Goal: Transaction & Acquisition: Download file/media

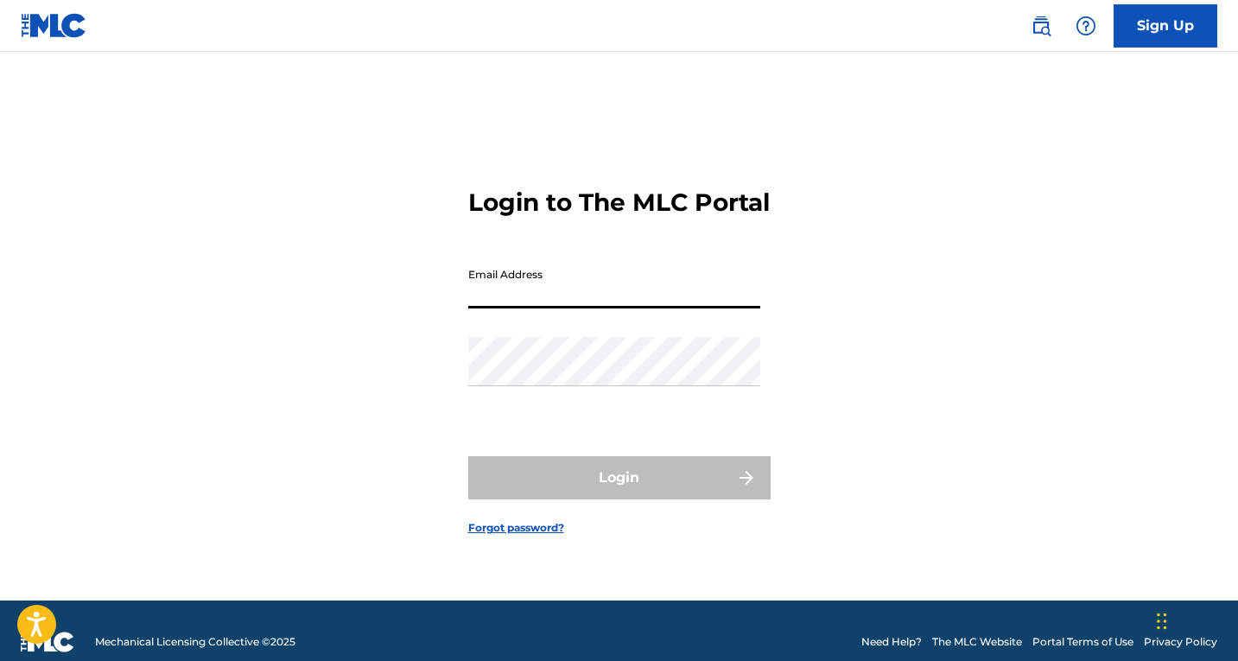
type input "[EMAIL_ADDRESS][DOMAIN_NAME]"
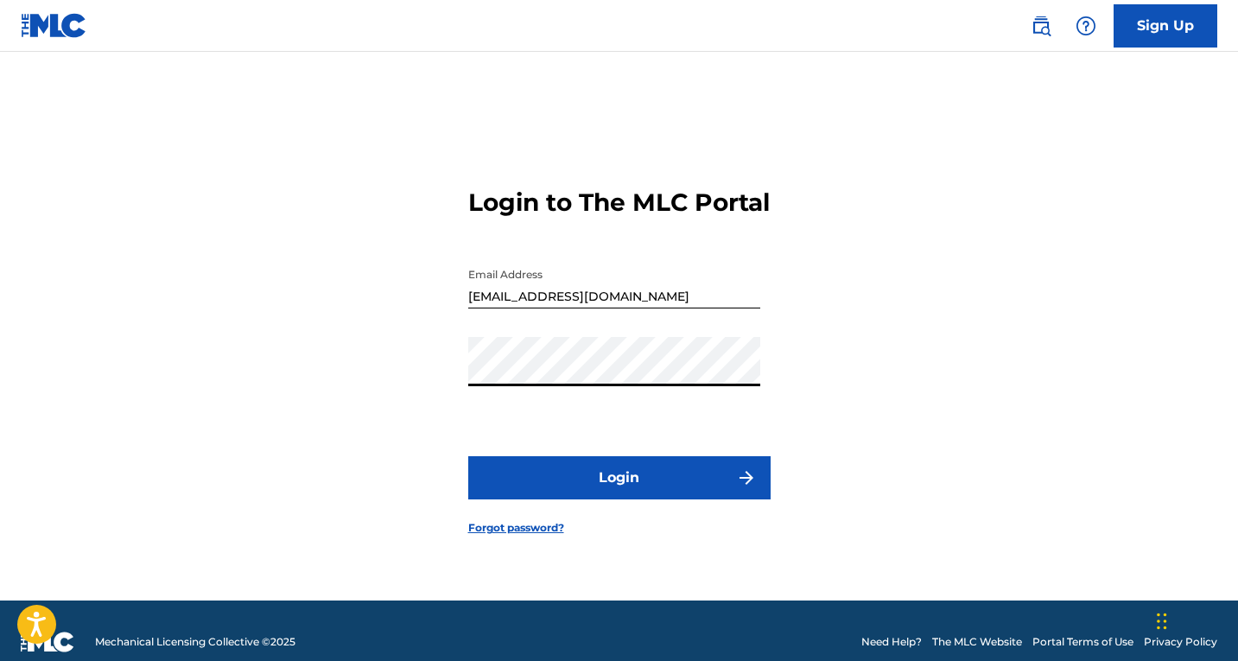
click at [603, 479] on button "Login" at bounding box center [619, 477] width 302 height 43
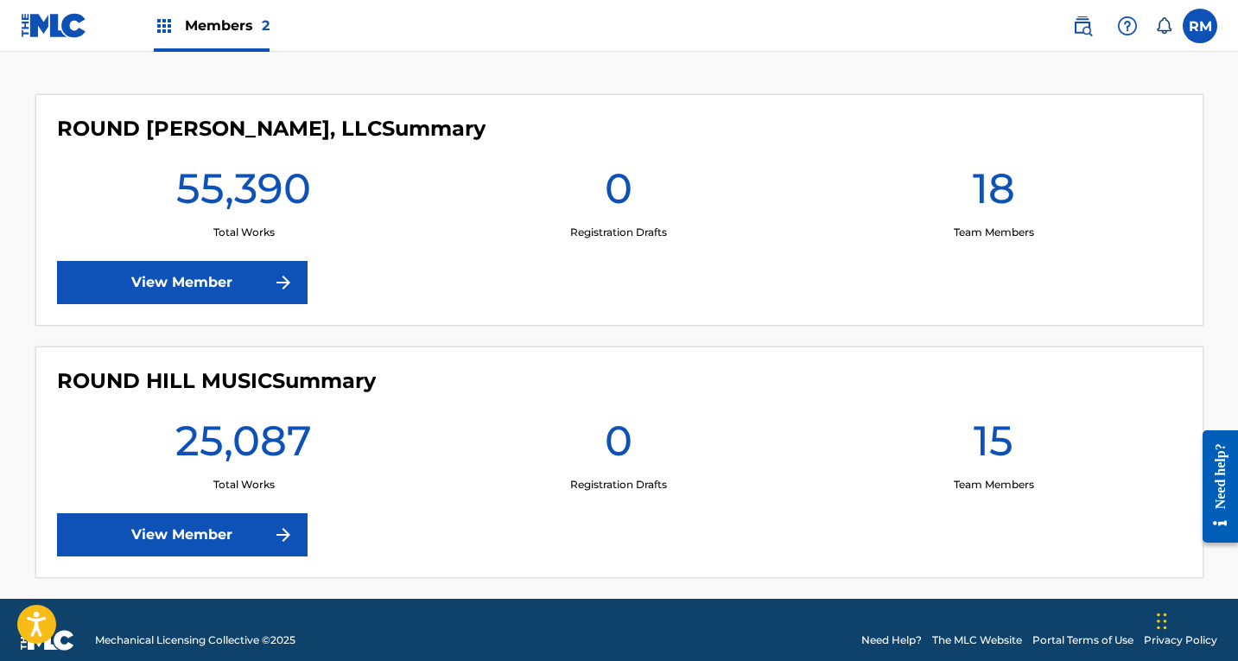
scroll to position [476, 0]
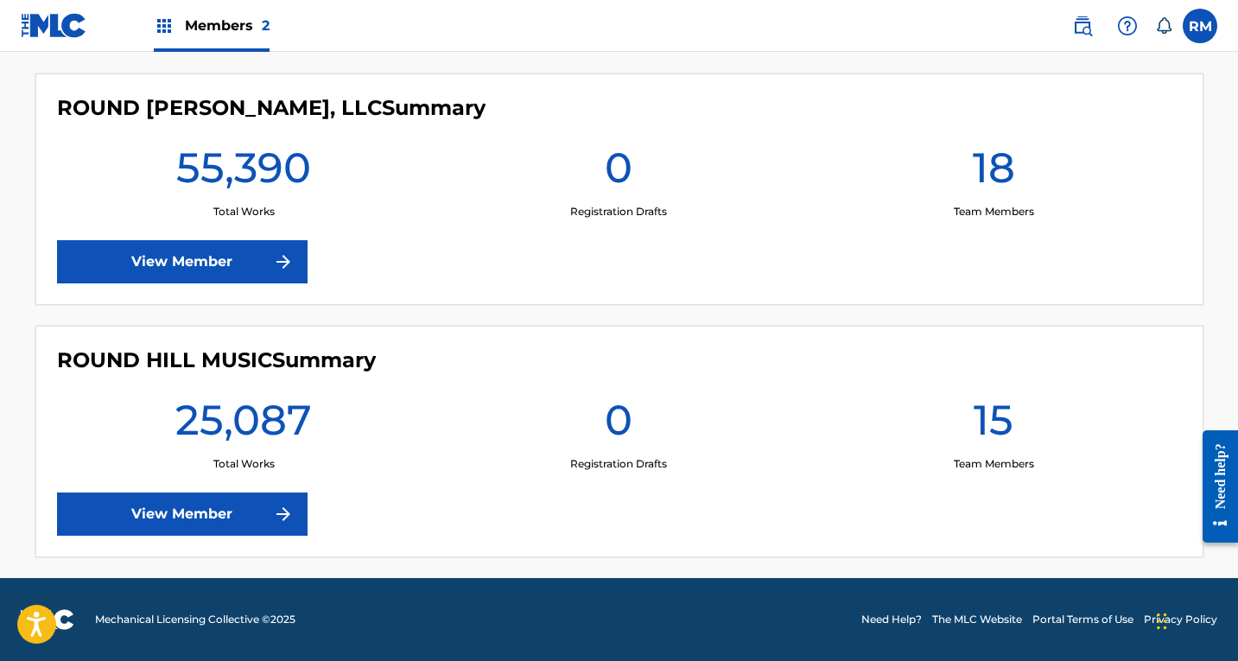
click at [291, 284] on div "ROUND [PERSON_NAME], LLC Summary 55,390 Total Works 0 Registration Drafts 18 Te…" at bounding box center [619, 189] width 1168 height 232
click at [296, 273] on link "View Member" at bounding box center [182, 261] width 251 height 43
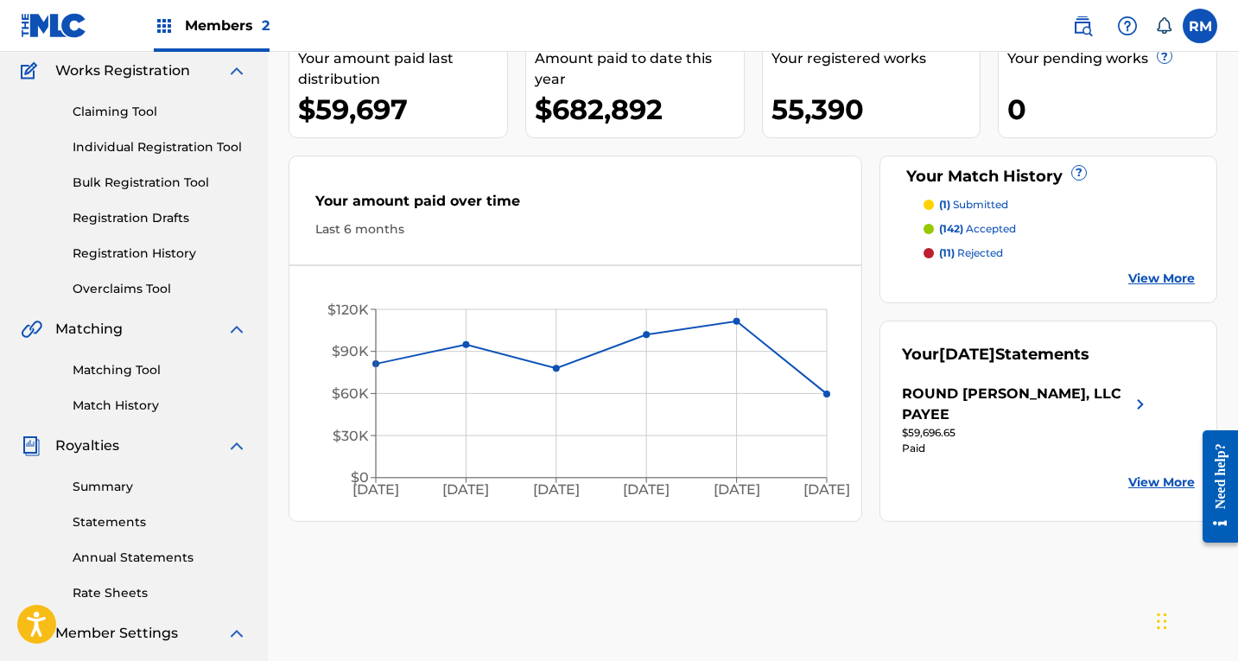
scroll to position [173, 0]
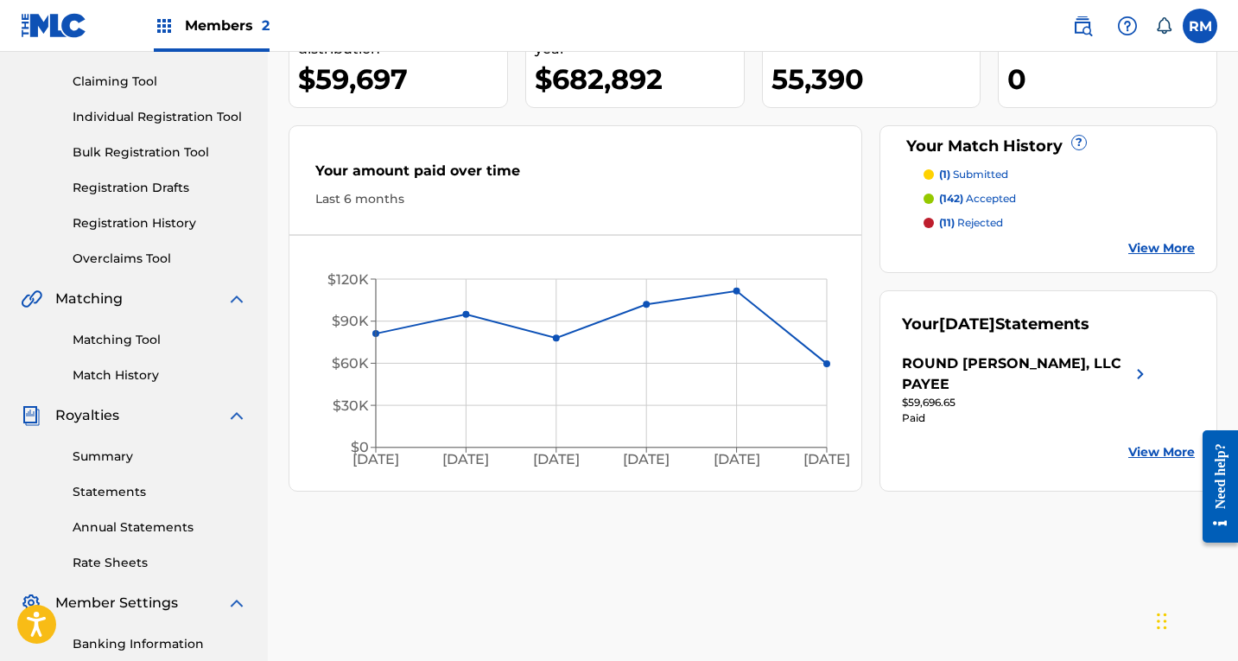
click at [135, 487] on link "Statements" at bounding box center [160, 492] width 175 height 18
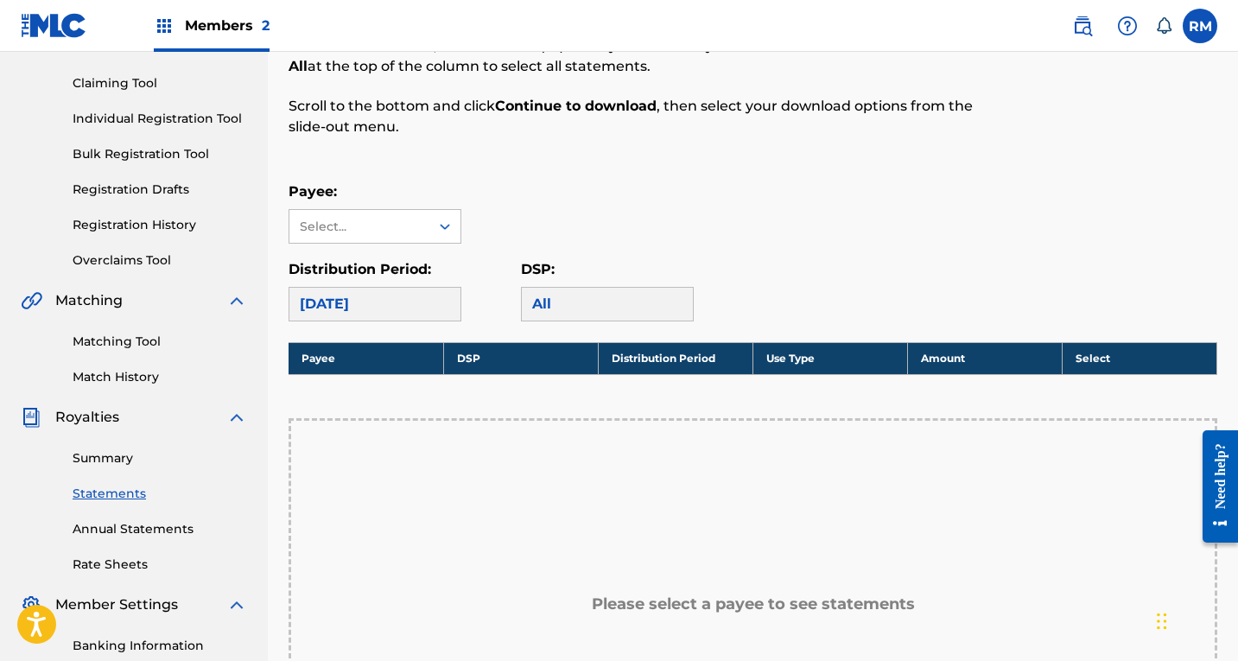
scroll to position [173, 0]
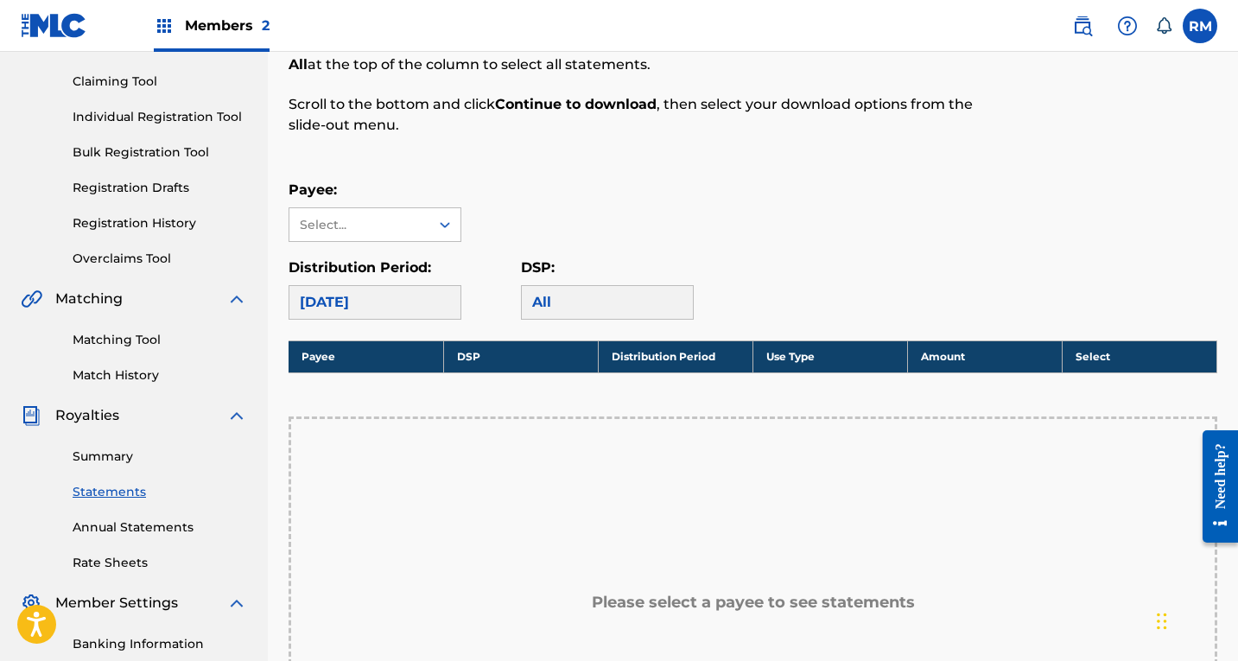
click at [132, 465] on link "Summary" at bounding box center [160, 457] width 175 height 18
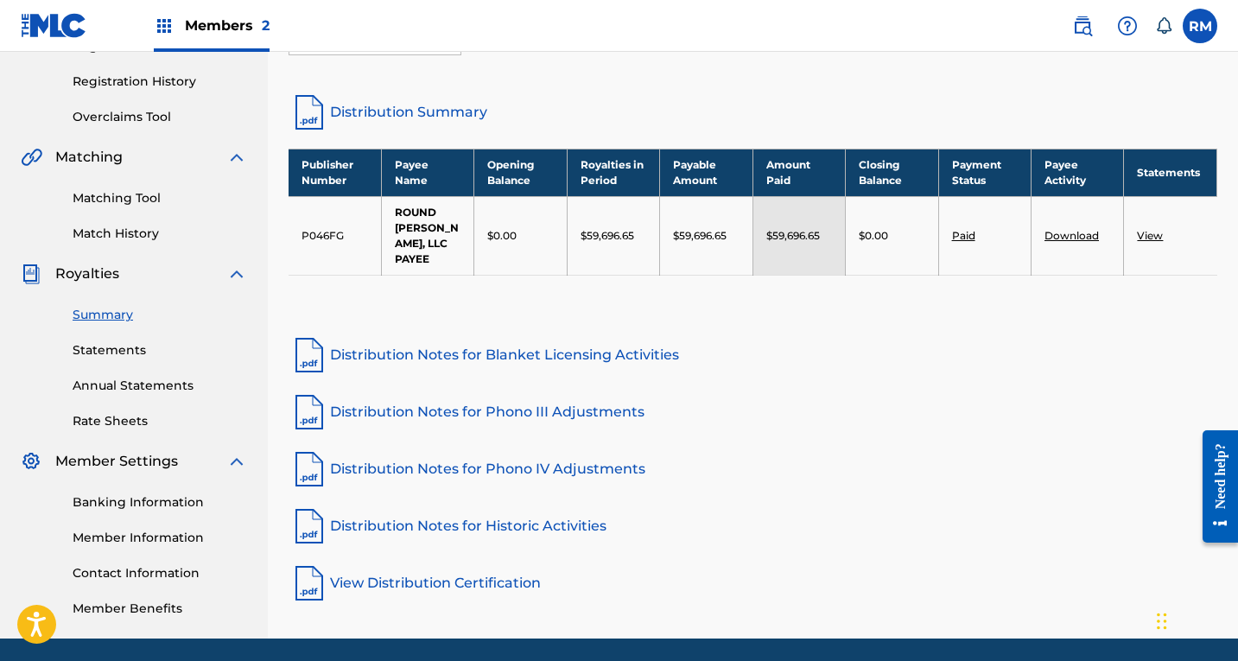
scroll to position [346, 0]
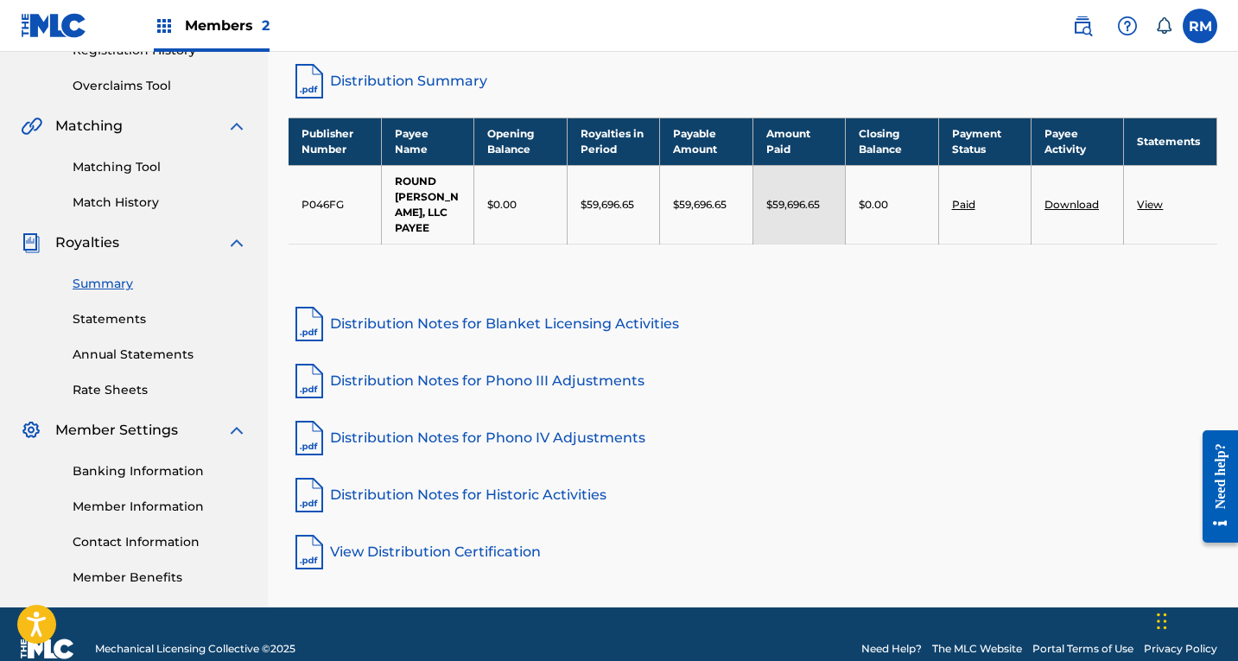
click at [1154, 201] on link "View" at bounding box center [1150, 204] width 26 height 13
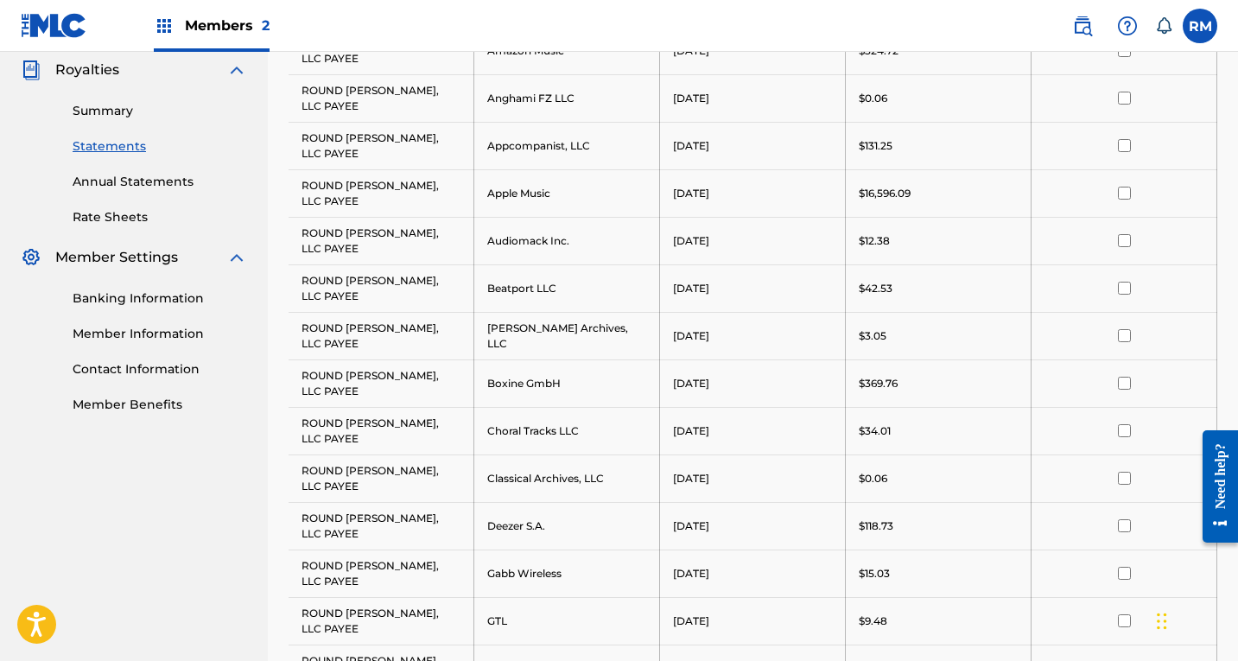
scroll to position [432, 0]
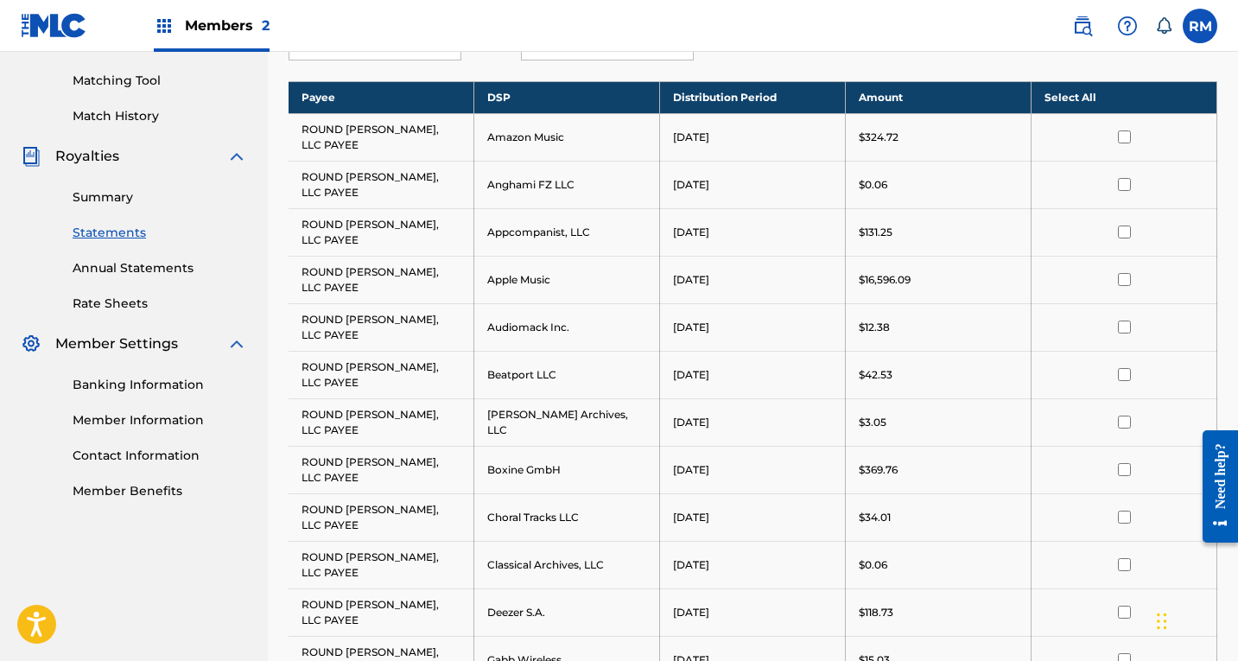
click at [1126, 139] on input "checkbox" at bounding box center [1124, 136] width 13 height 13
click at [1129, 177] on td at bounding box center [1125, 185] width 186 height 48
click at [1126, 188] on input "checkbox" at bounding box center [1124, 184] width 13 height 13
click at [1123, 233] on input "checkbox" at bounding box center [1124, 232] width 13 height 13
click at [1130, 278] on input "checkbox" at bounding box center [1124, 279] width 13 height 13
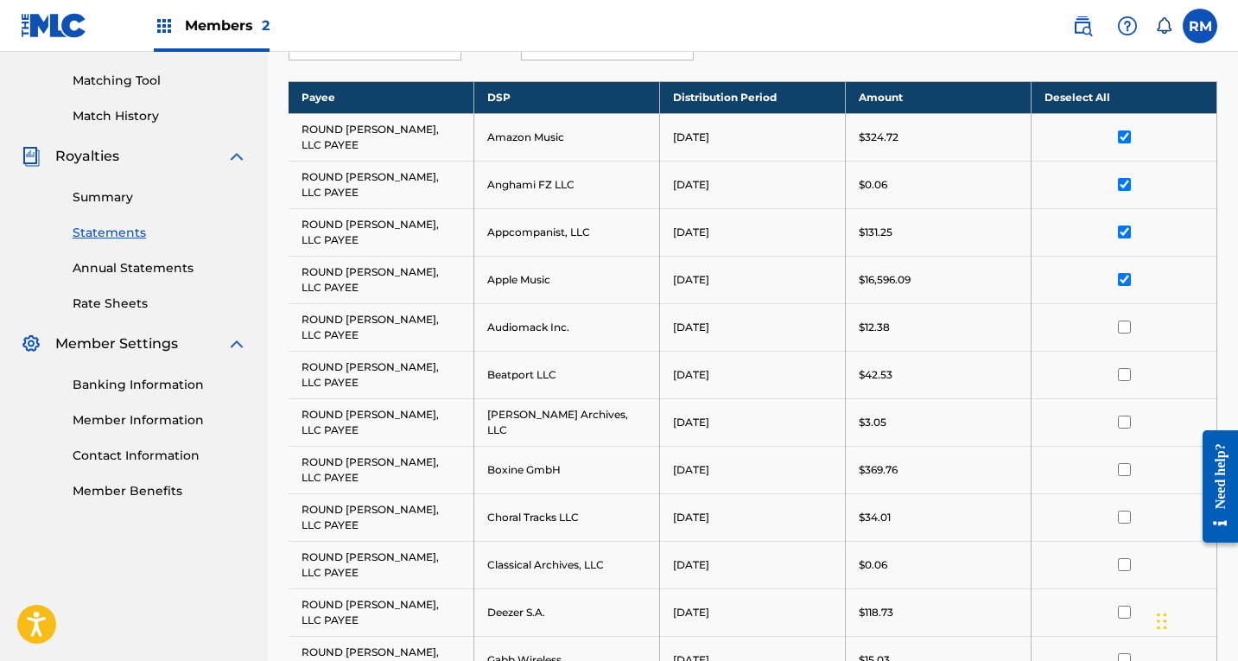
click at [1130, 334] on td at bounding box center [1125, 327] width 186 height 48
click at [1127, 328] on input "checkbox" at bounding box center [1124, 327] width 13 height 13
click at [1127, 379] on input "checkbox" at bounding box center [1124, 374] width 13 height 13
click at [1125, 425] on input "checkbox" at bounding box center [1124, 422] width 13 height 13
click at [1129, 470] on input "checkbox" at bounding box center [1124, 469] width 13 height 13
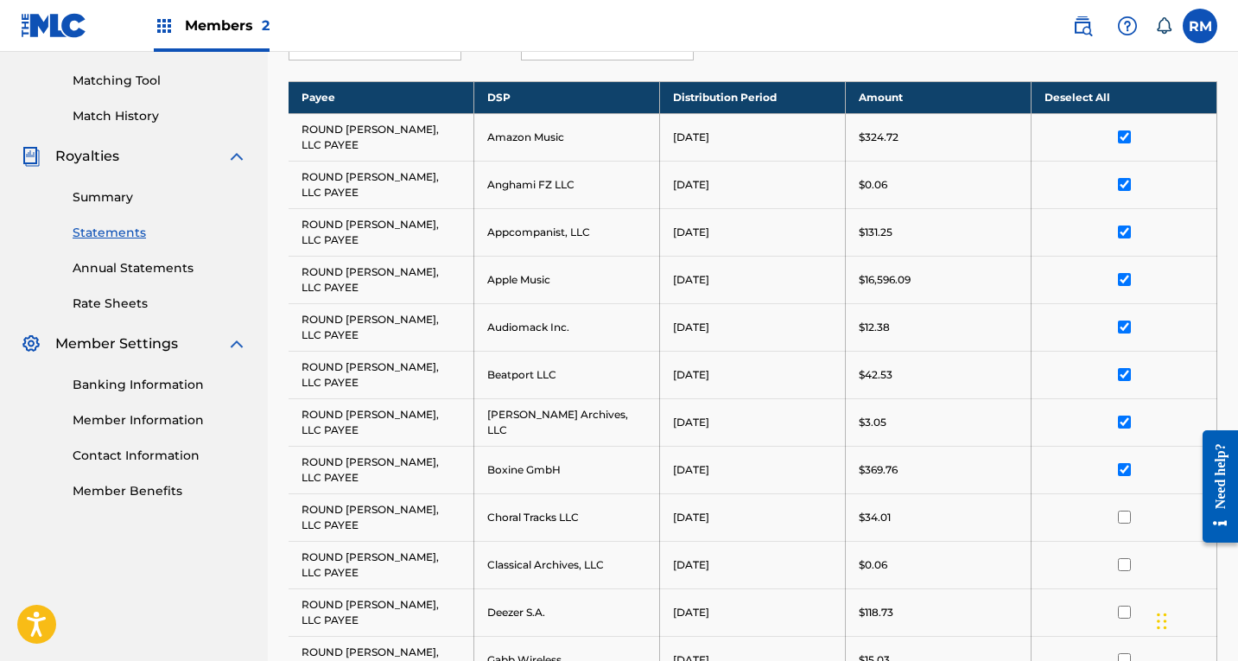
click at [1124, 520] on input "checkbox" at bounding box center [1124, 517] width 13 height 13
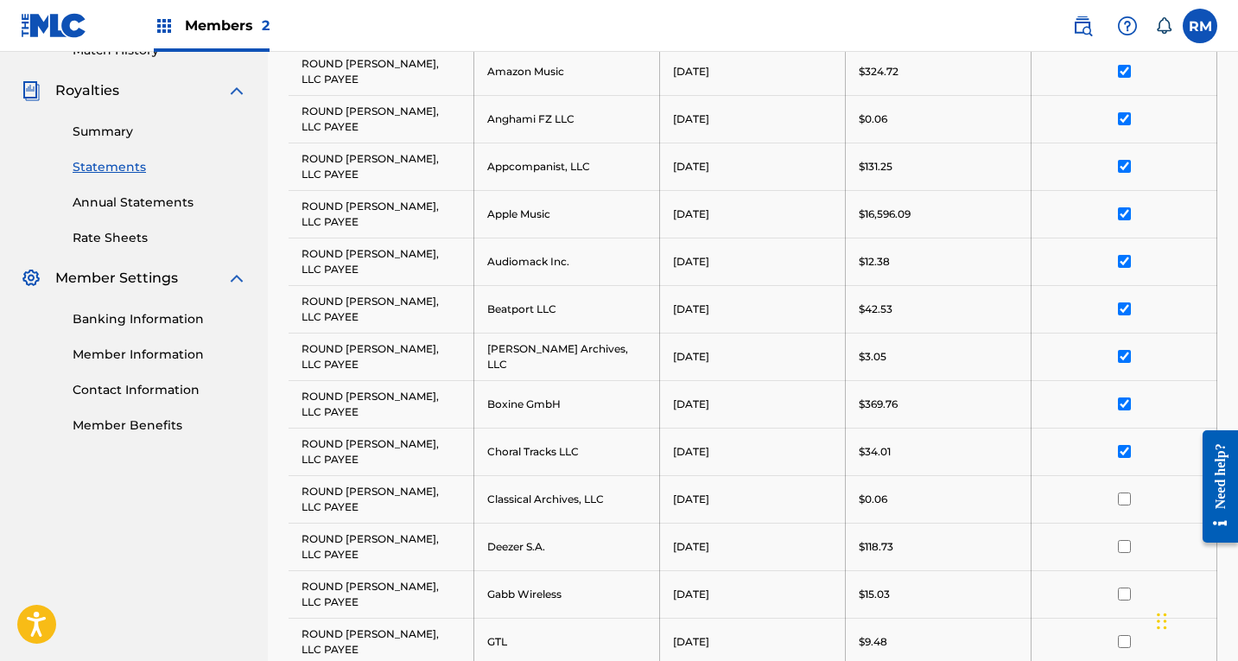
scroll to position [519, 0]
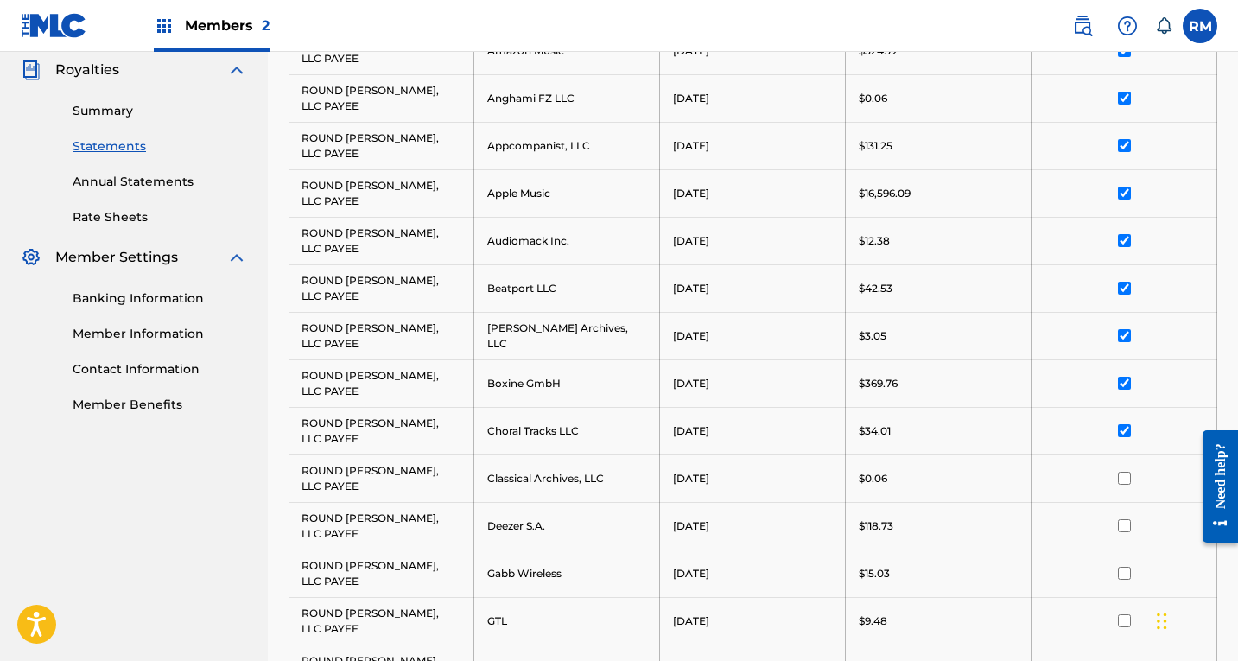
click at [1130, 484] on input "checkbox" at bounding box center [1124, 478] width 13 height 13
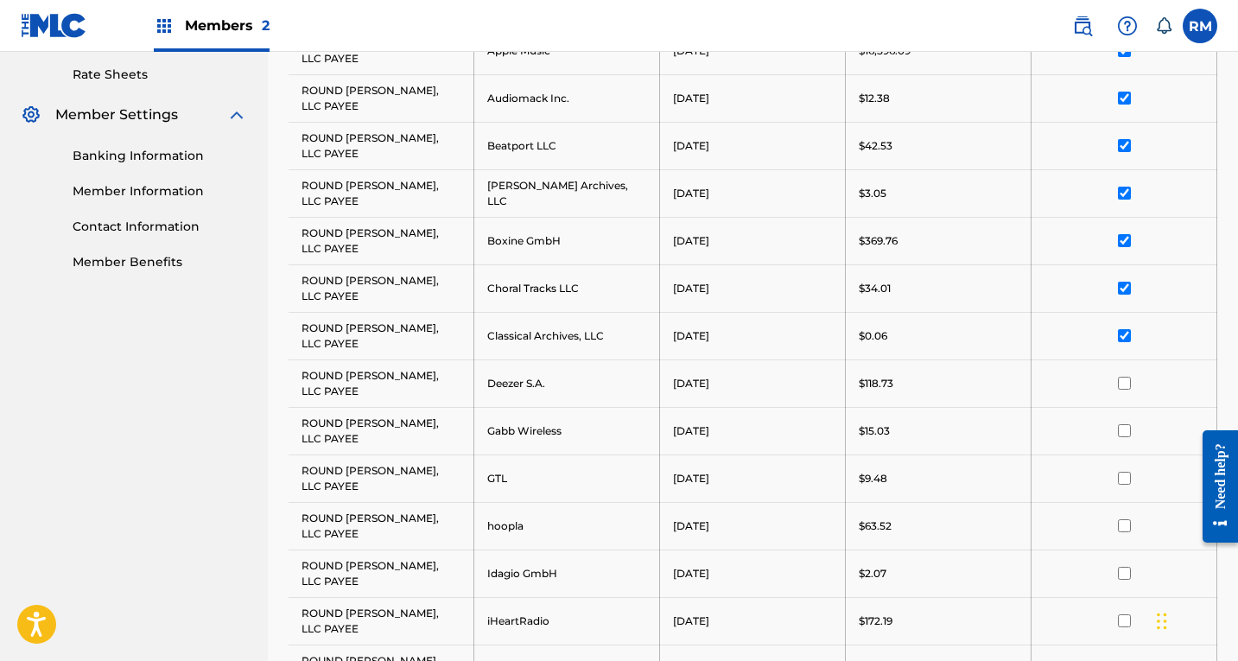
scroll to position [691, 0]
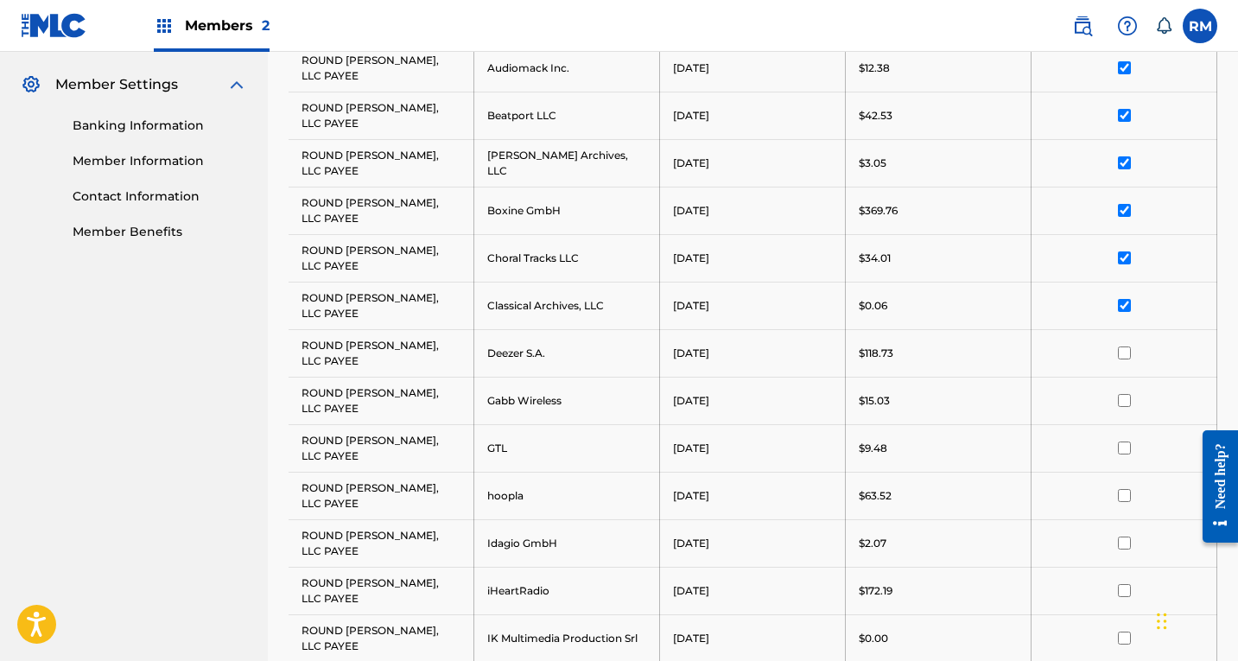
click at [1125, 359] on input "checkbox" at bounding box center [1124, 353] width 13 height 13
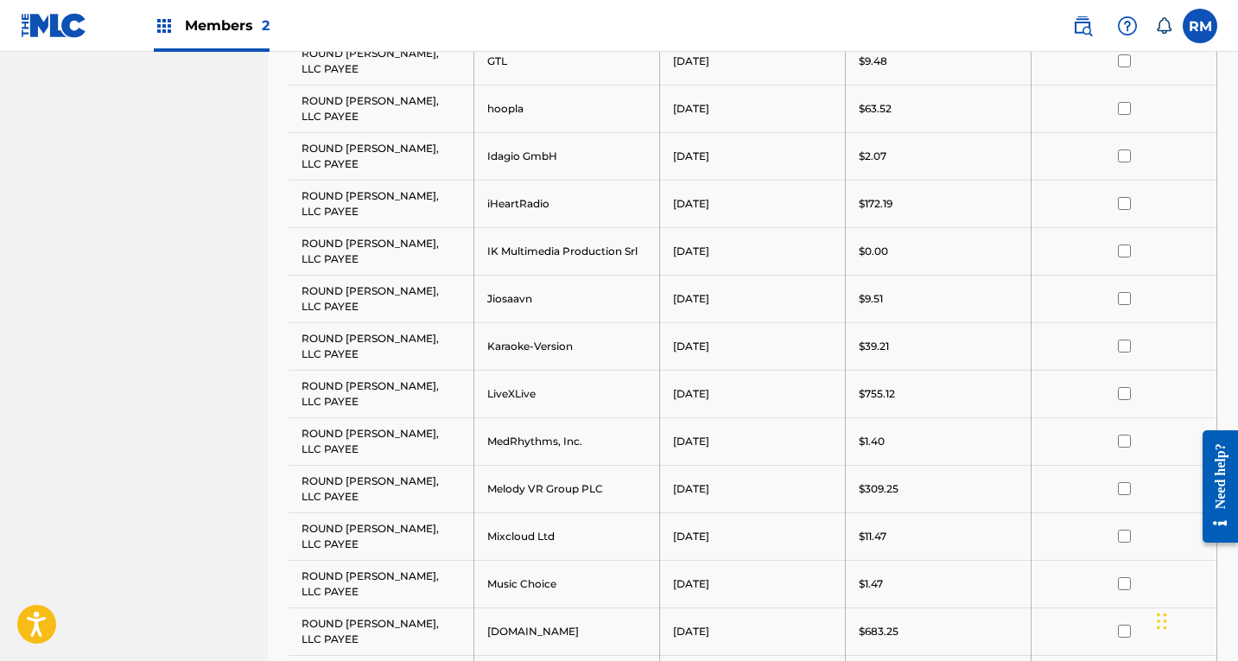
scroll to position [893, 0]
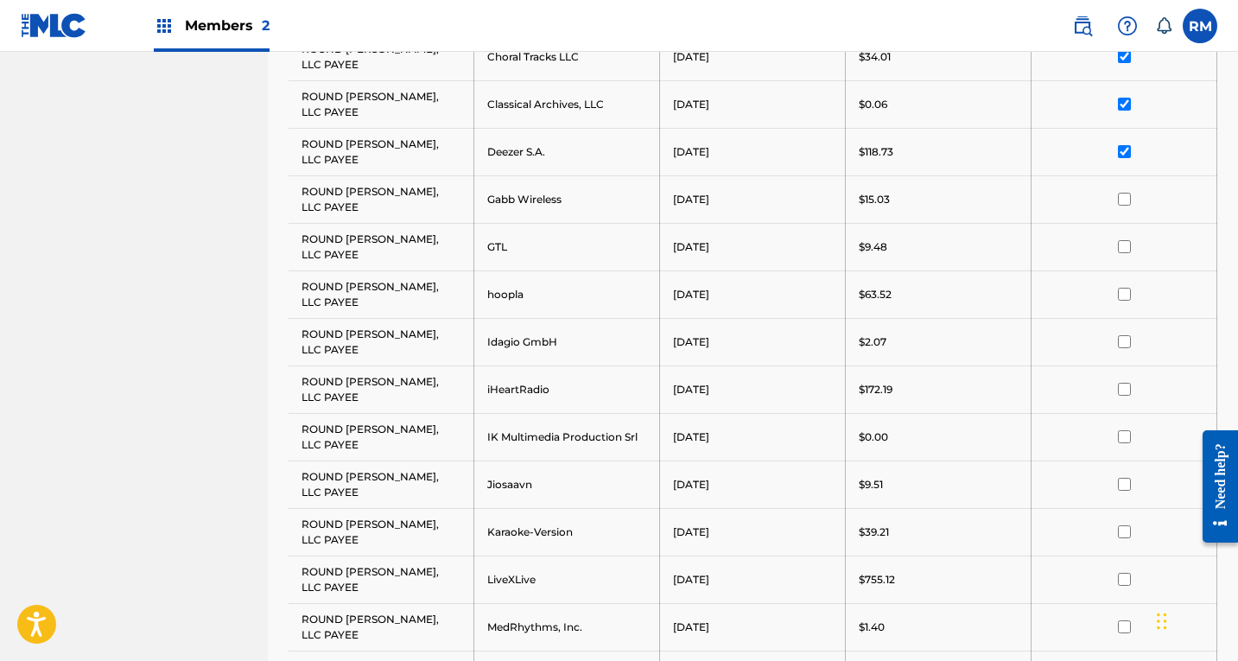
click at [1123, 197] on input "checkbox" at bounding box center [1124, 199] width 13 height 13
click at [1132, 251] on div at bounding box center [1124, 246] width 159 height 13
click at [1123, 252] on input "checkbox" at bounding box center [1124, 246] width 13 height 13
click at [1126, 295] on input "checkbox" at bounding box center [1124, 294] width 13 height 13
click at [1125, 343] on input "checkbox" at bounding box center [1124, 341] width 13 height 13
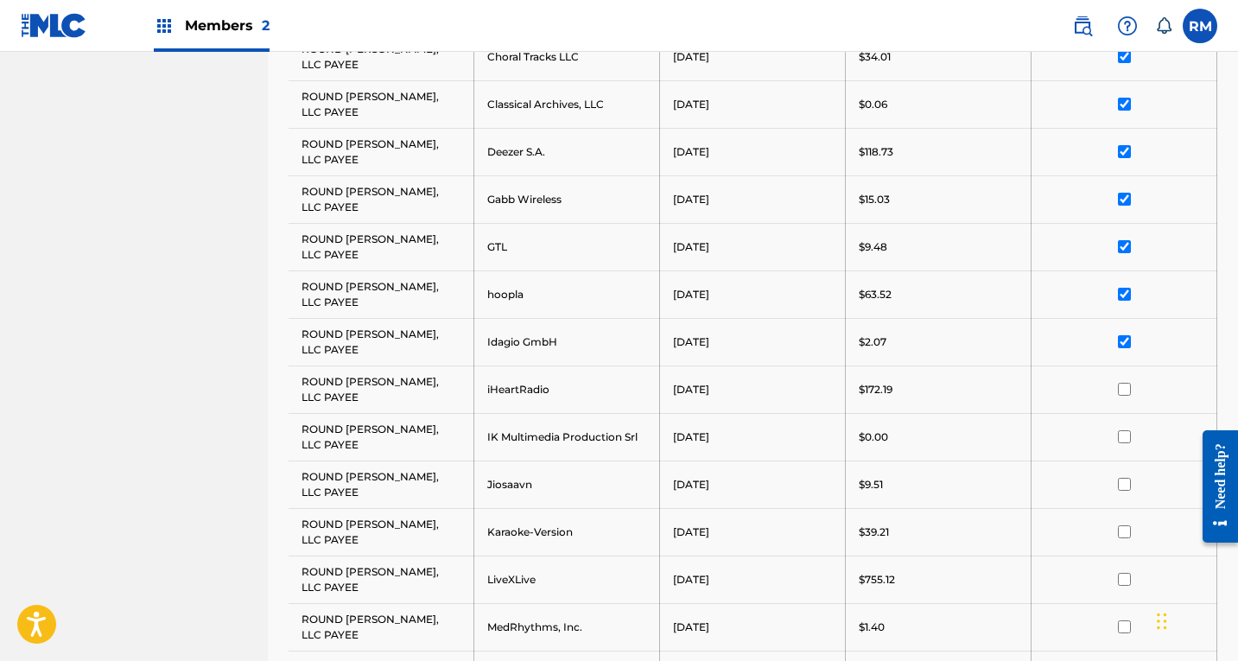
click at [1130, 391] on input "checkbox" at bounding box center [1124, 389] width 13 height 13
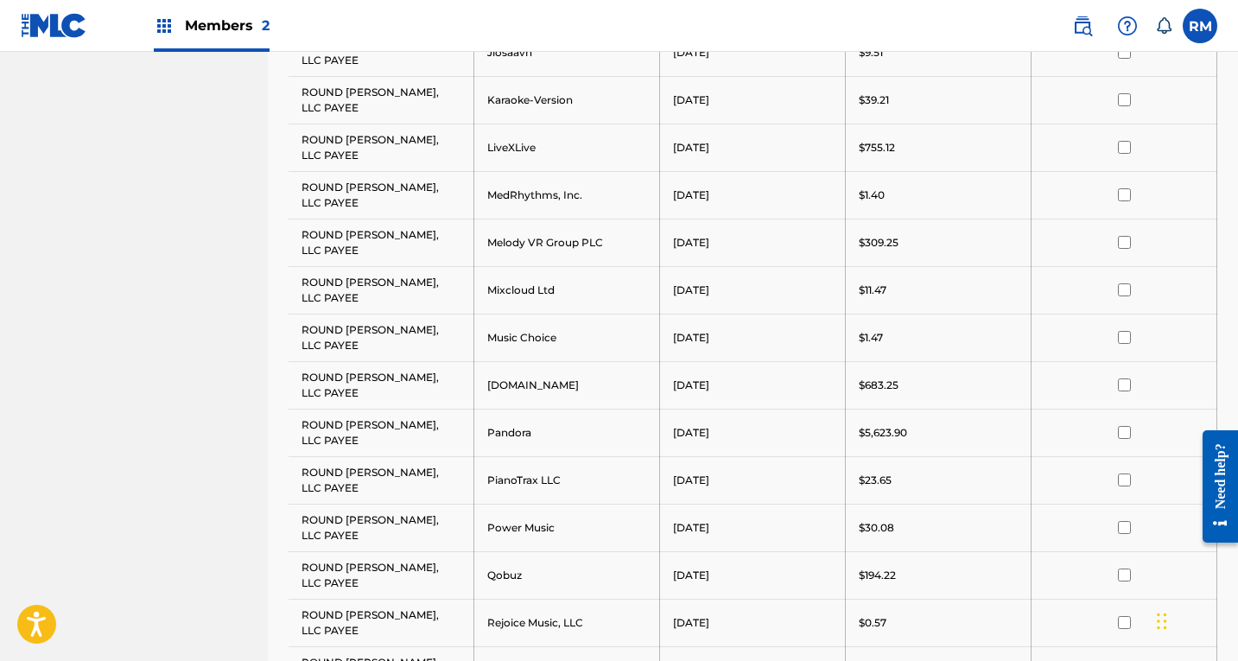
scroll to position [1152, 0]
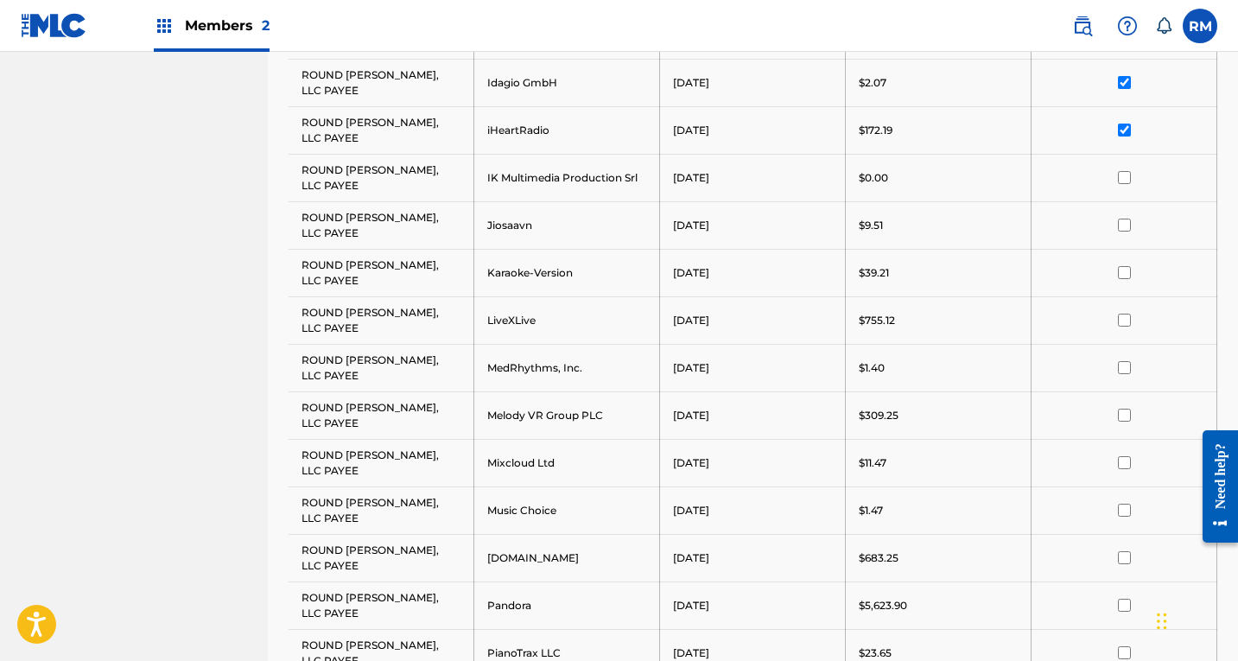
click at [1122, 174] on input "checkbox" at bounding box center [1124, 177] width 13 height 13
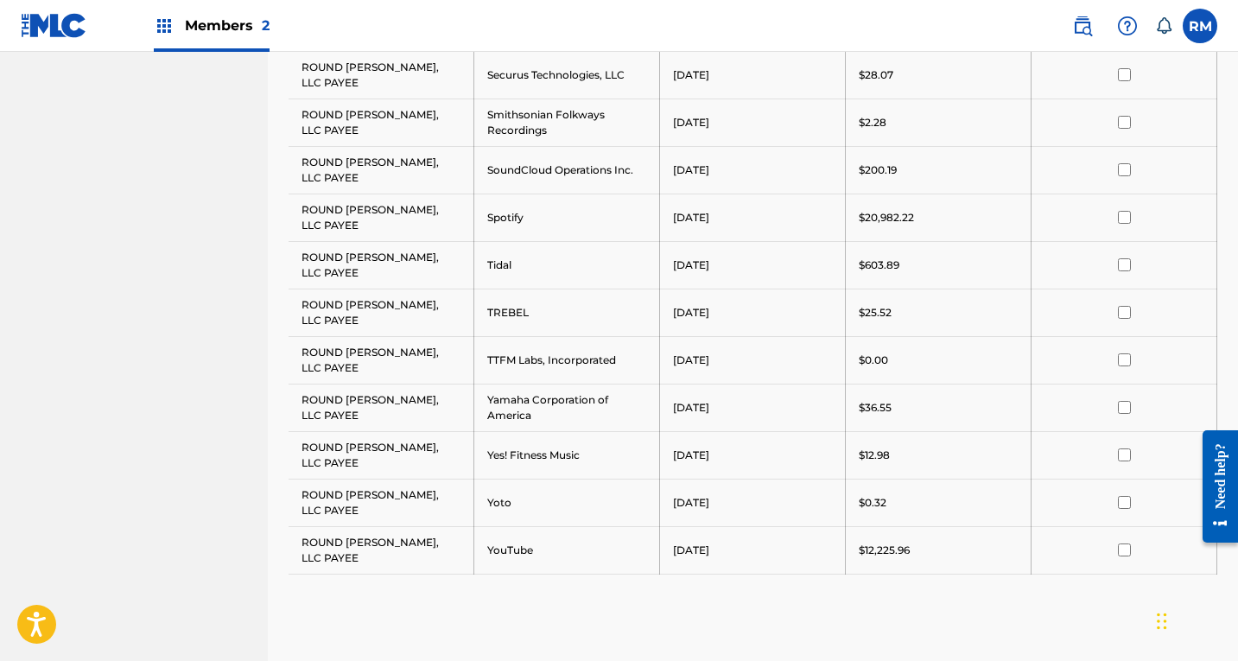
scroll to position [2189, 0]
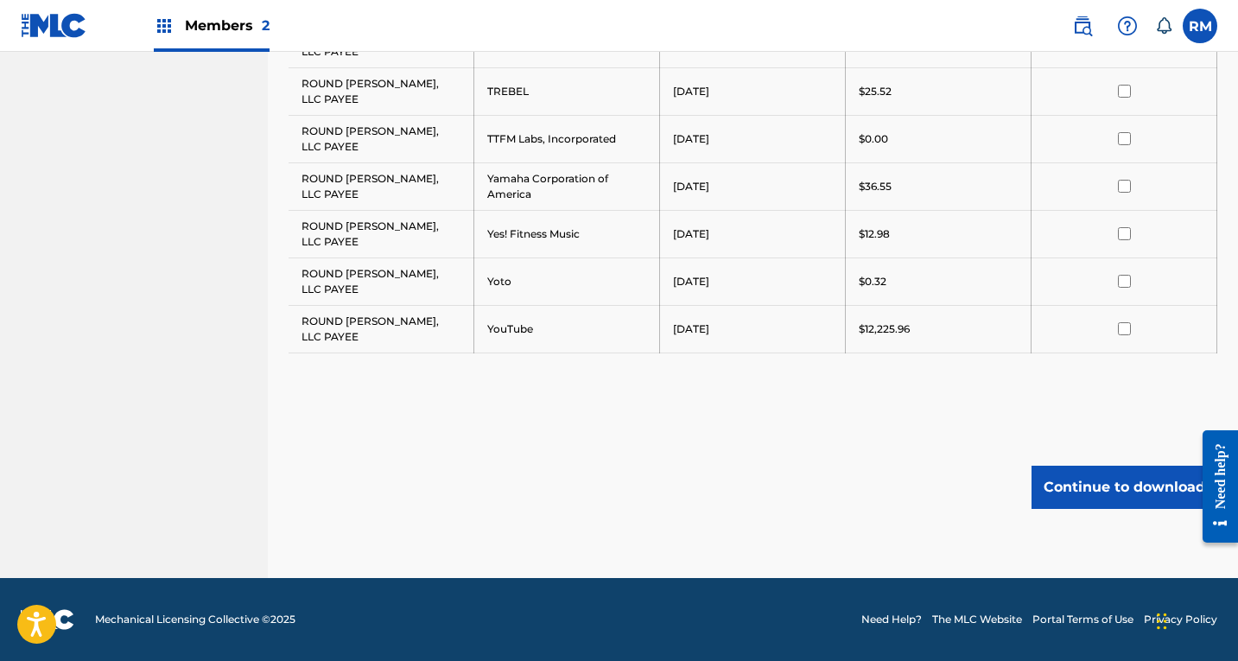
click at [1090, 504] on button "Continue to download" at bounding box center [1125, 487] width 186 height 43
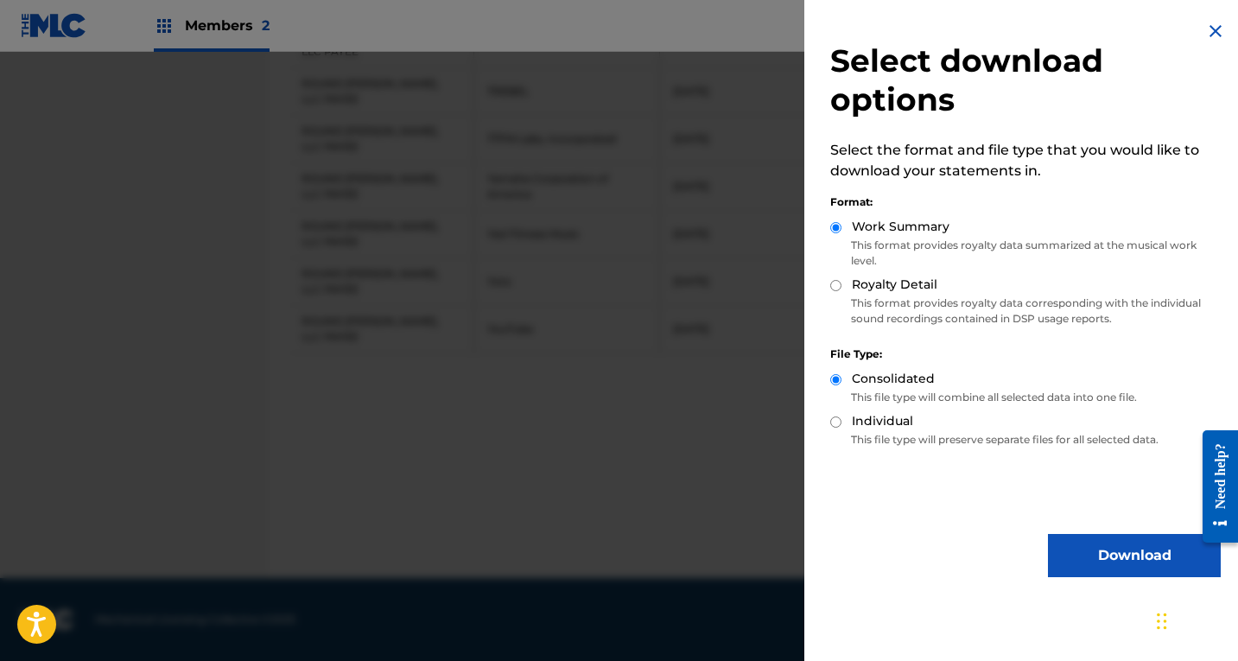
click at [900, 301] on p "This format provides royalty data corresponding with the individual sound recor…" at bounding box center [1026, 311] width 391 height 31
click at [842, 290] on div "Royalty Detail" at bounding box center [1026, 286] width 391 height 20
click at [840, 290] on input "Royalty Detail" at bounding box center [836, 285] width 11 height 11
radio input "true"
click at [1073, 558] on button "Download" at bounding box center [1134, 555] width 173 height 43
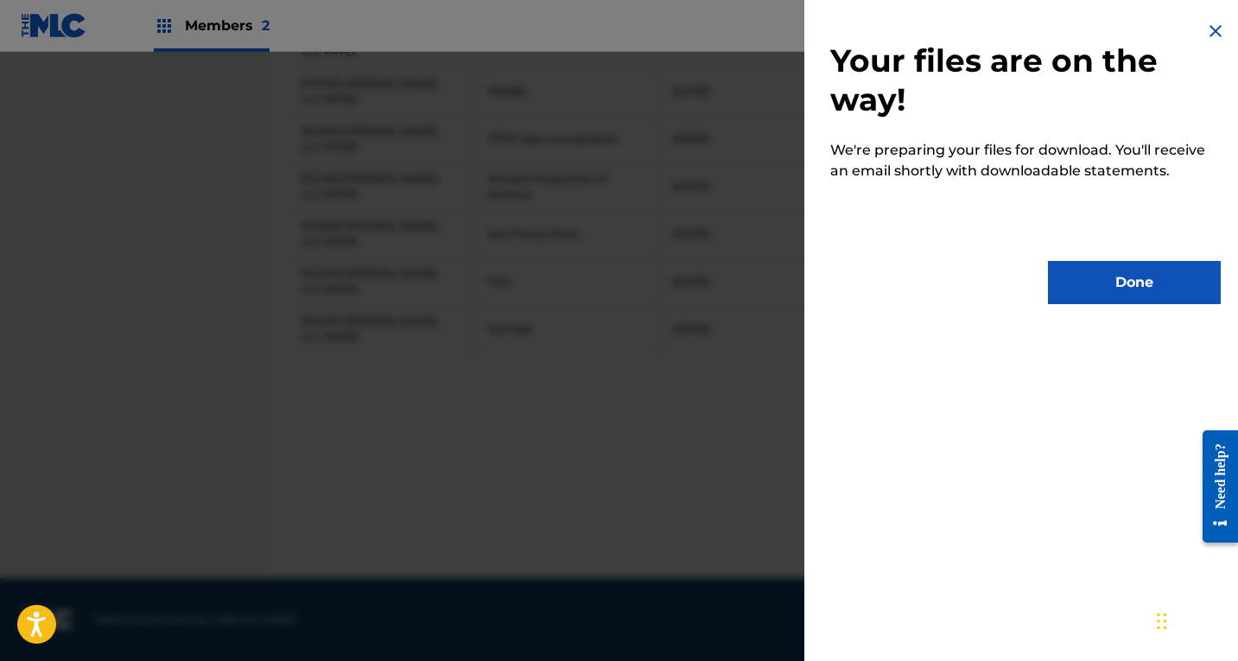
click at [1105, 292] on button "Done" at bounding box center [1134, 282] width 173 height 43
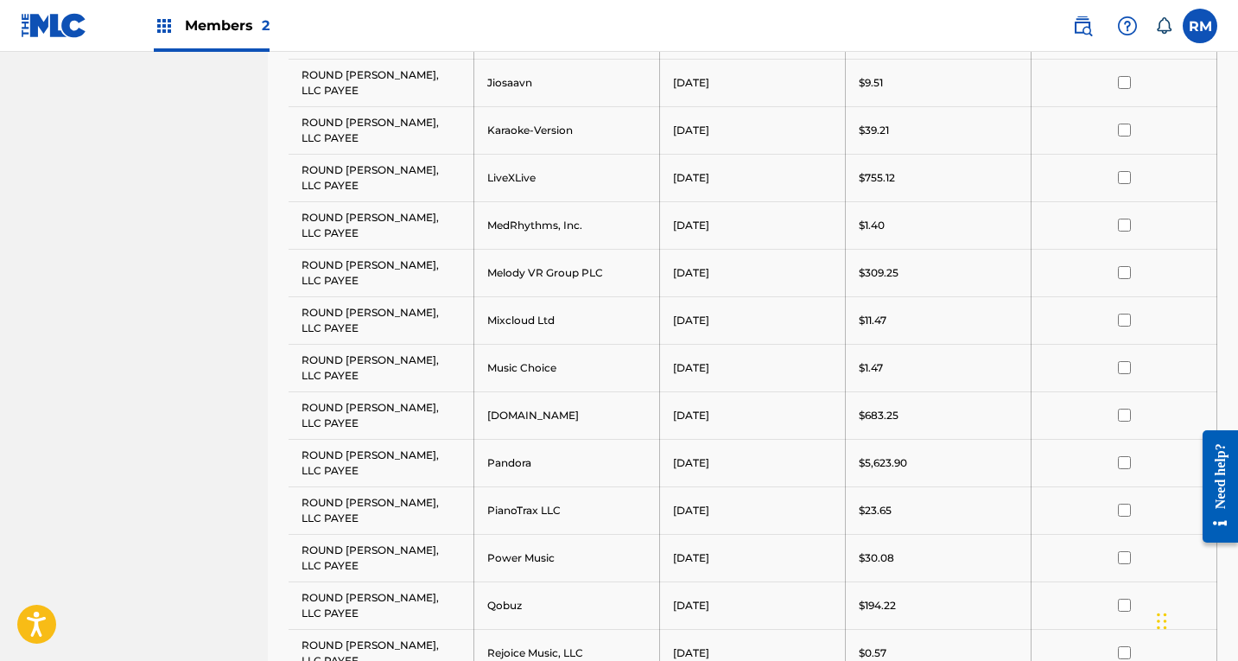
scroll to position [979, 0]
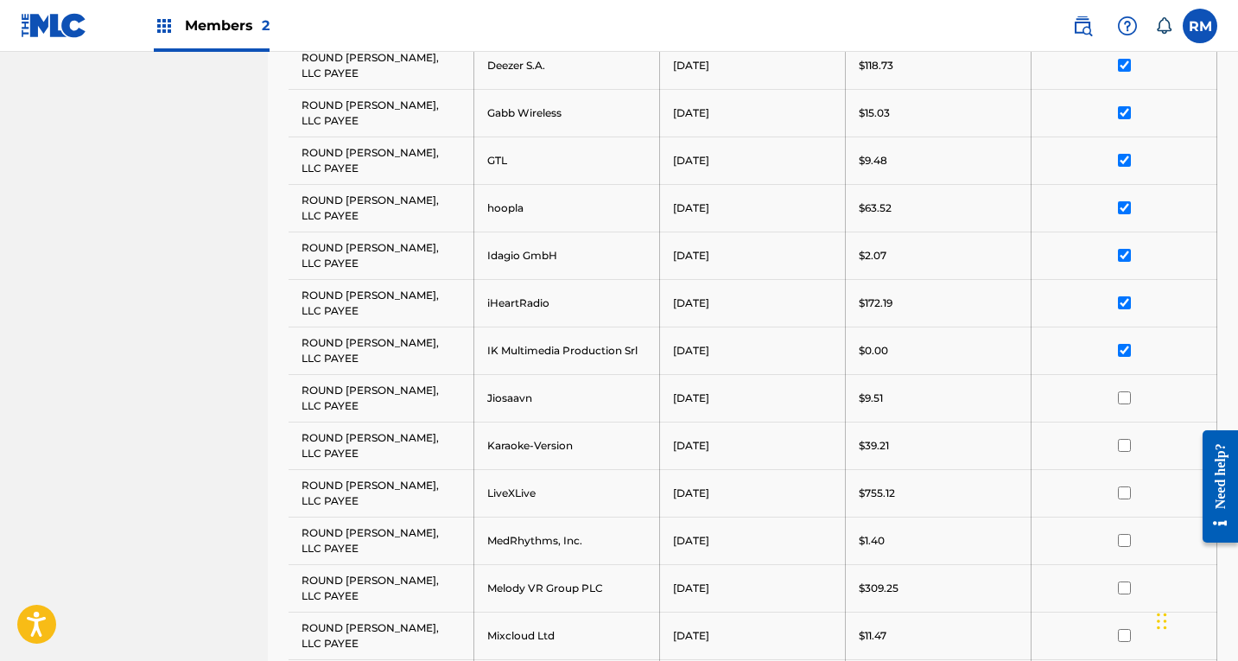
click at [1119, 400] on input "checkbox" at bounding box center [1124, 397] width 13 height 13
click at [1128, 357] on td at bounding box center [1125, 351] width 186 height 48
click at [1129, 348] on input "checkbox" at bounding box center [1124, 350] width 13 height 13
click at [1116, 309] on div at bounding box center [1124, 302] width 159 height 13
click at [1123, 305] on input "checkbox" at bounding box center [1124, 302] width 13 height 13
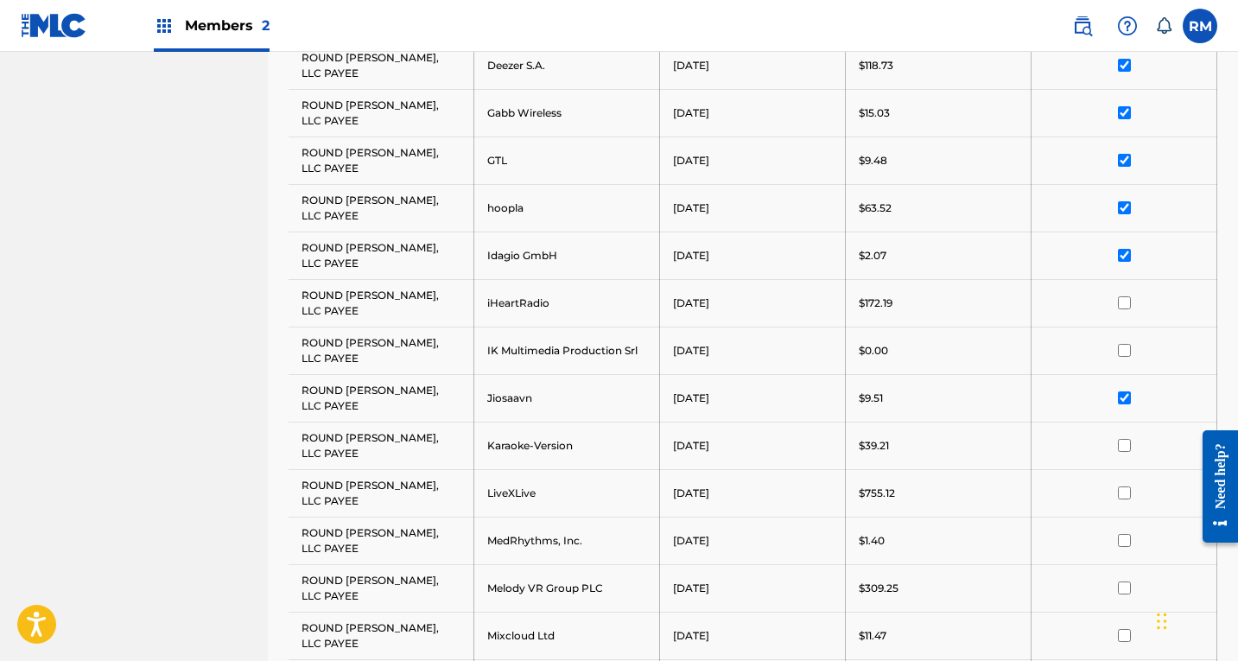
click at [1123, 262] on td at bounding box center [1125, 256] width 186 height 48
click at [1123, 255] on input "checkbox" at bounding box center [1124, 255] width 13 height 13
click at [1121, 209] on input "checkbox" at bounding box center [1124, 207] width 13 height 13
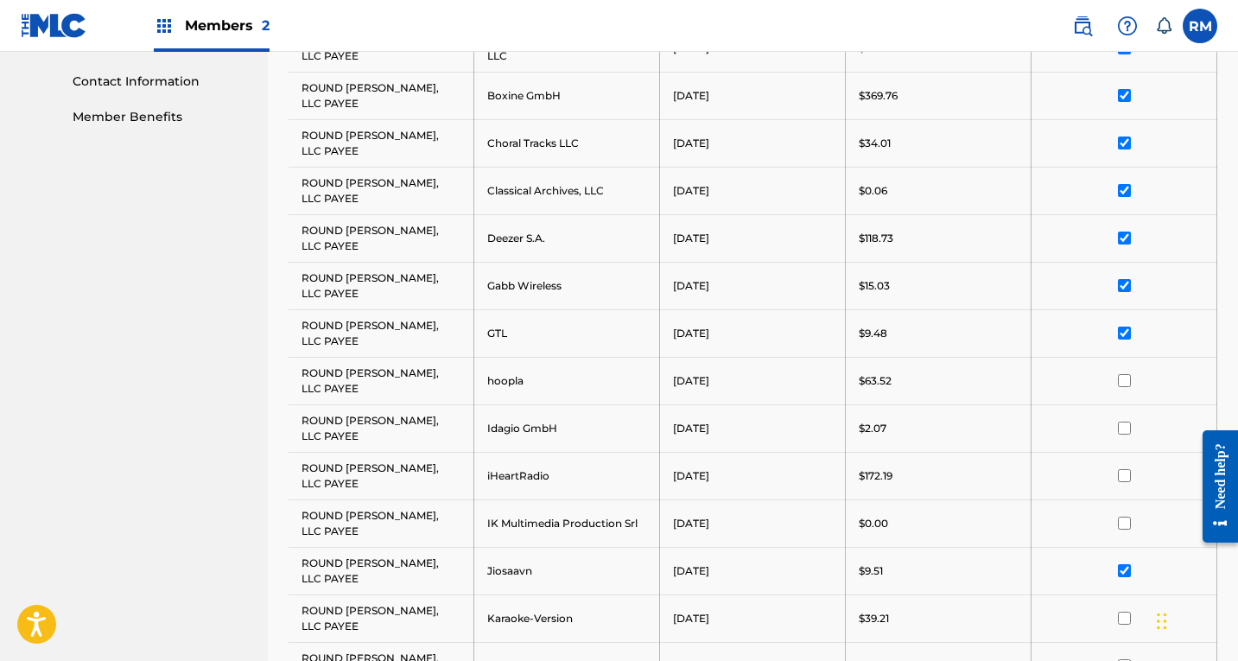
click at [1129, 327] on input "checkbox" at bounding box center [1124, 333] width 13 height 13
click at [1123, 280] on input "checkbox" at bounding box center [1124, 285] width 13 height 13
click at [1127, 239] on input "checkbox" at bounding box center [1124, 238] width 13 height 13
click at [1119, 194] on input "checkbox" at bounding box center [1124, 190] width 13 height 13
click at [1124, 142] on input "checkbox" at bounding box center [1124, 143] width 13 height 13
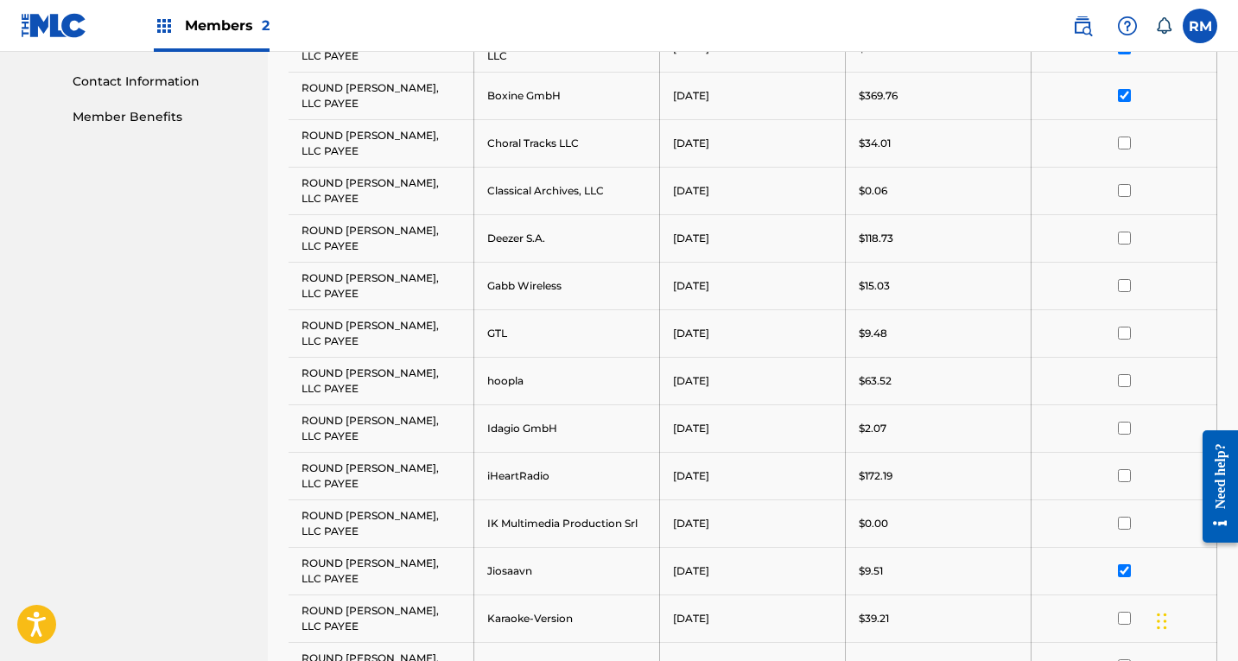
click at [1126, 99] on input "checkbox" at bounding box center [1124, 95] width 13 height 13
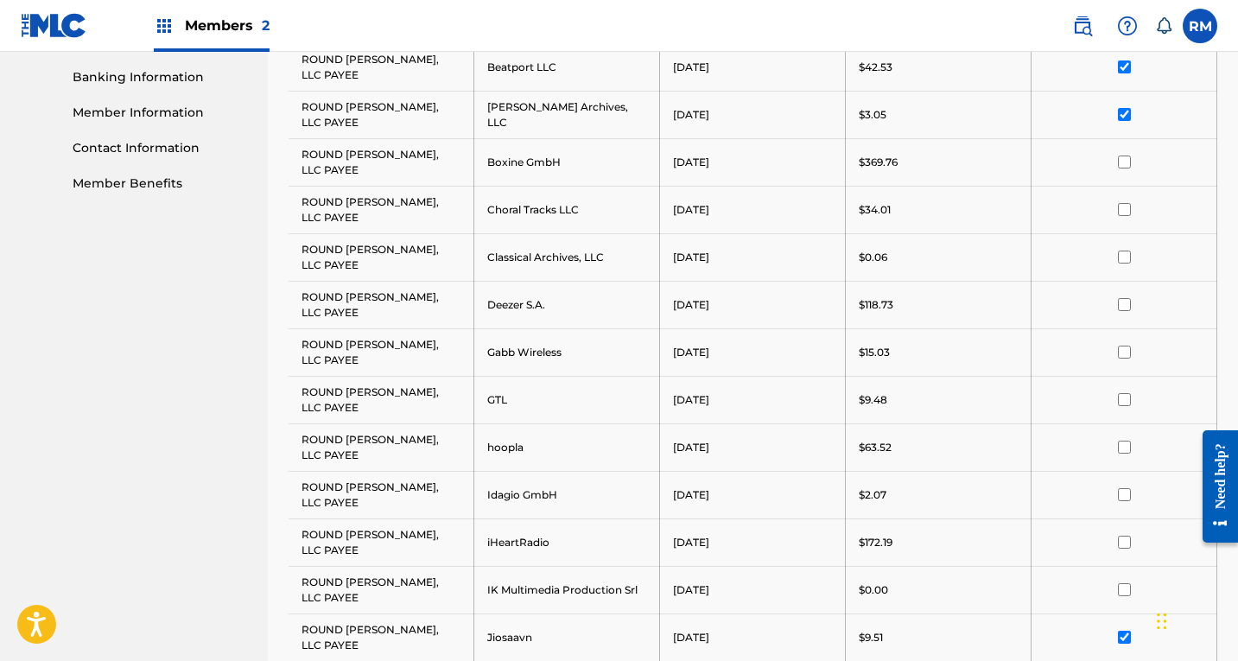
scroll to position [720, 0]
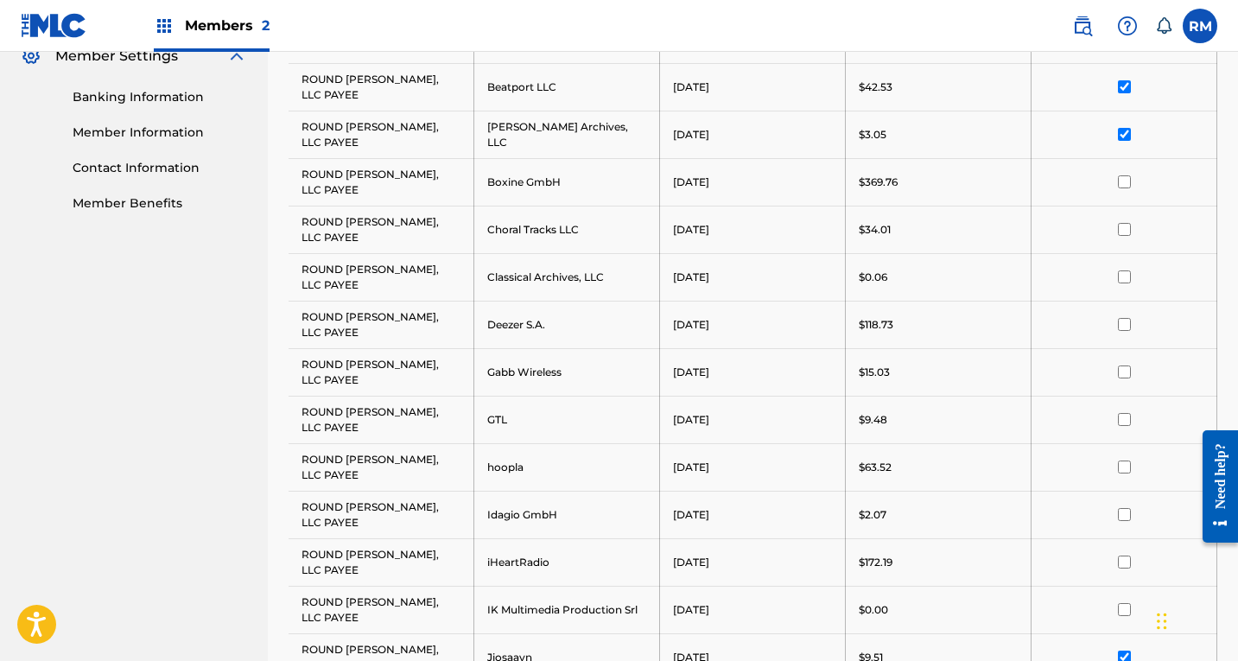
click at [1127, 136] on input "checkbox" at bounding box center [1124, 134] width 13 height 13
click at [1123, 90] on input "checkbox" at bounding box center [1124, 86] width 13 height 13
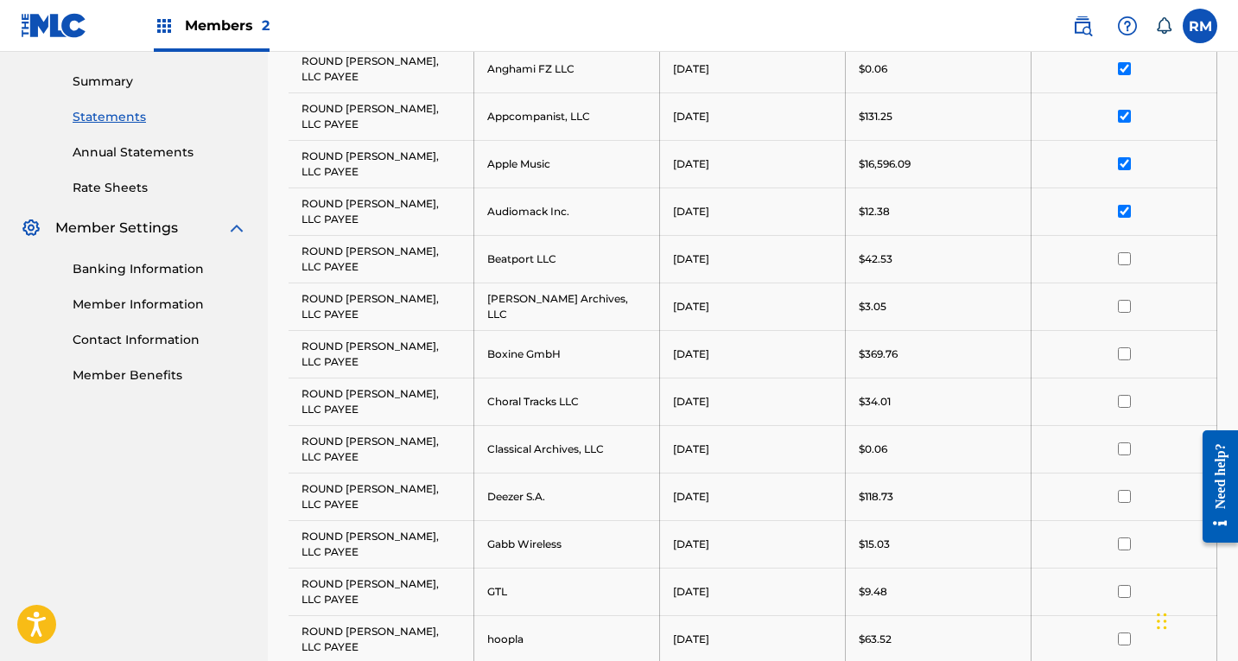
scroll to position [547, 0]
click at [1129, 208] on input "checkbox" at bounding box center [1124, 212] width 13 height 13
click at [1130, 169] on input "checkbox" at bounding box center [1124, 164] width 13 height 13
click at [1123, 112] on input "checkbox" at bounding box center [1124, 117] width 13 height 13
click at [1126, 76] on td at bounding box center [1125, 70] width 186 height 48
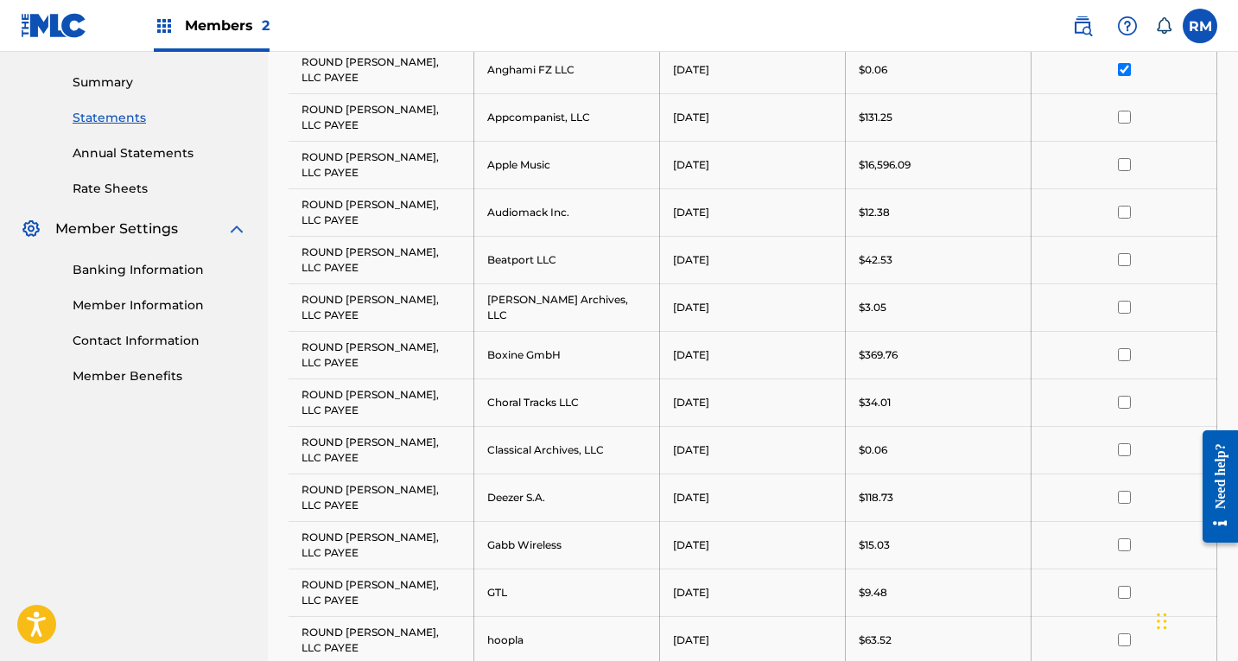
click at [1128, 71] on input "checkbox" at bounding box center [1124, 69] width 13 height 13
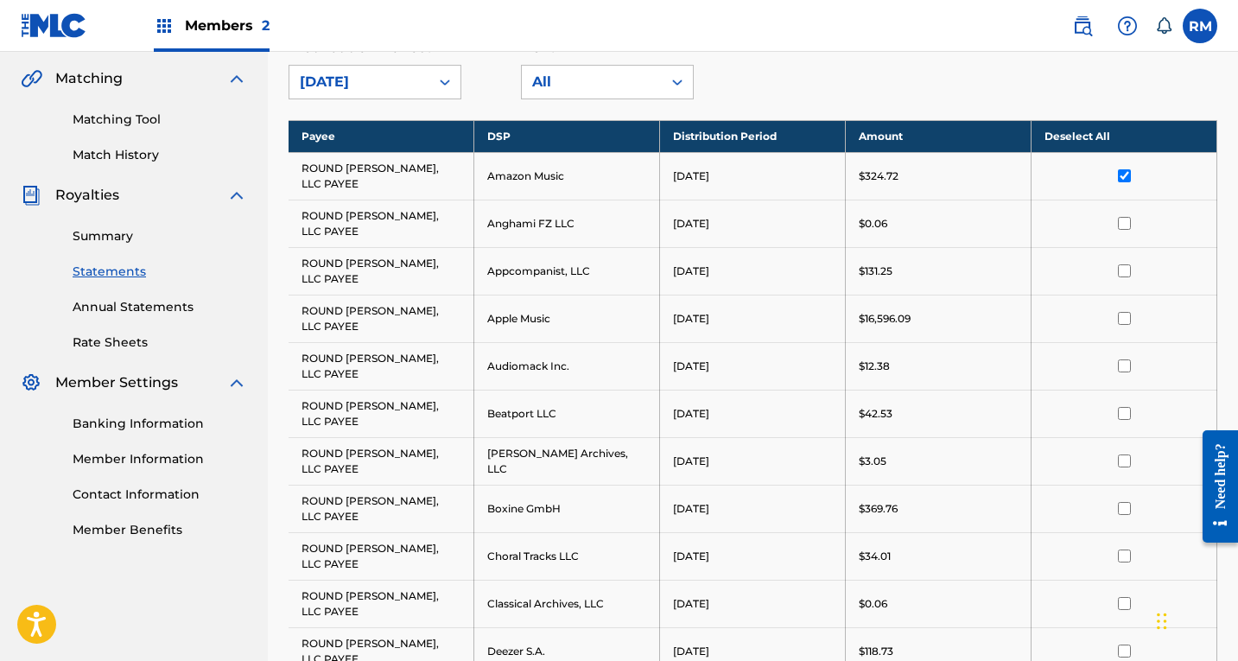
scroll to position [374, 0]
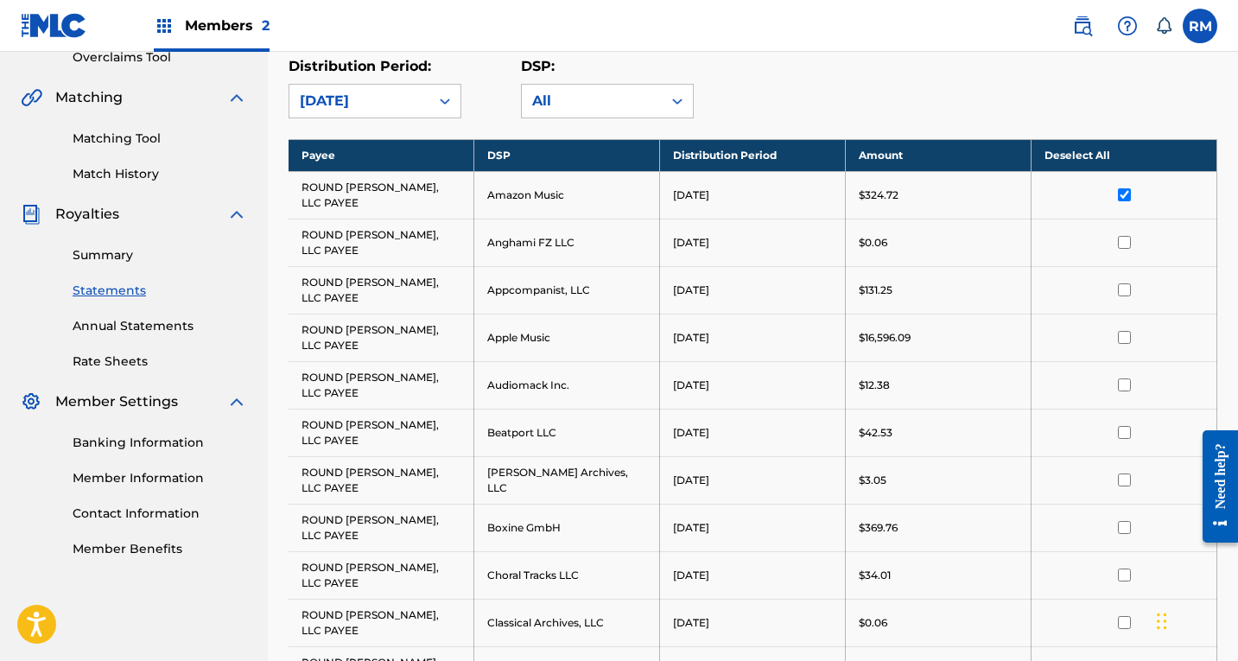
click at [1126, 201] on td at bounding box center [1125, 195] width 186 height 48
click at [1130, 188] on input "checkbox" at bounding box center [1124, 194] width 13 height 13
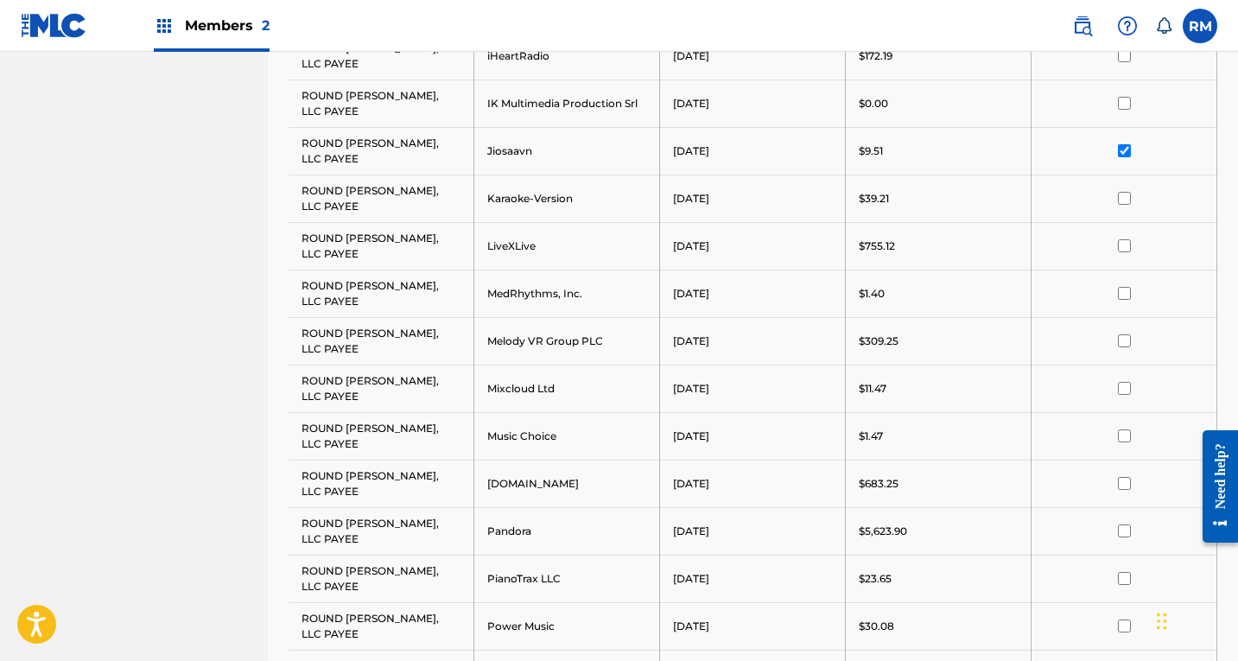
scroll to position [1238, 0]
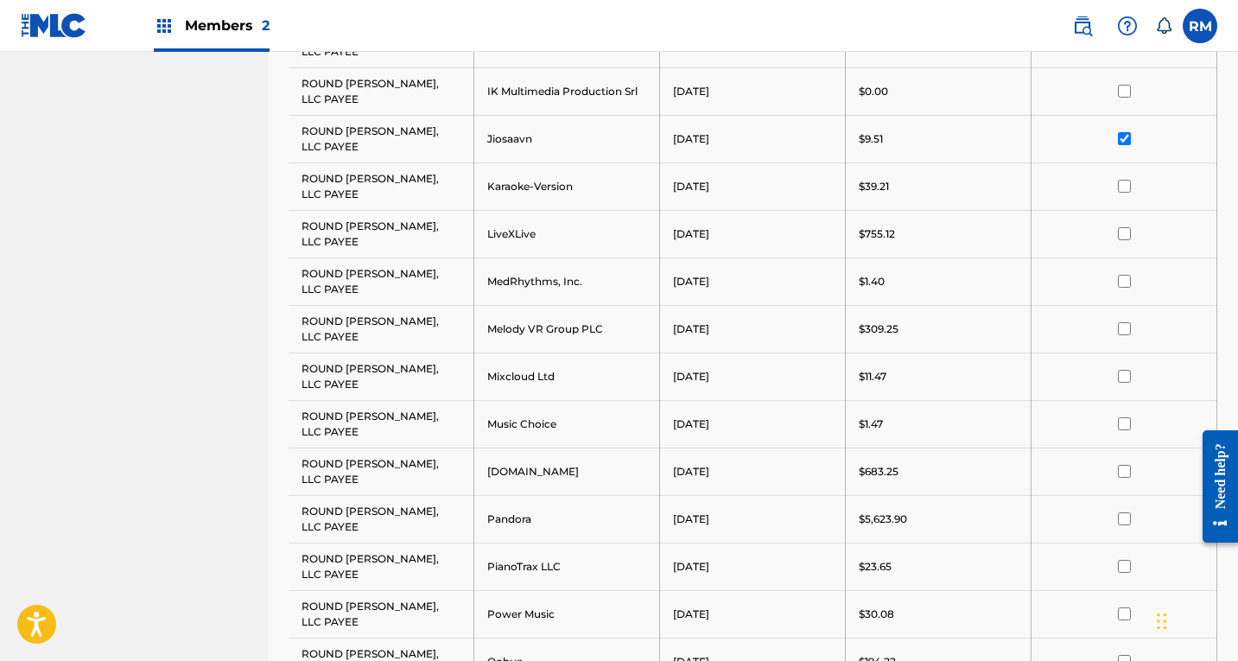
click at [1130, 193] on td at bounding box center [1125, 186] width 186 height 48
click at [1127, 185] on input "checkbox" at bounding box center [1124, 186] width 13 height 13
click at [1123, 240] on td at bounding box center [1125, 234] width 186 height 48
click at [1130, 231] on input "checkbox" at bounding box center [1124, 233] width 13 height 13
click at [1123, 237] on input "checkbox" at bounding box center [1124, 233] width 13 height 13
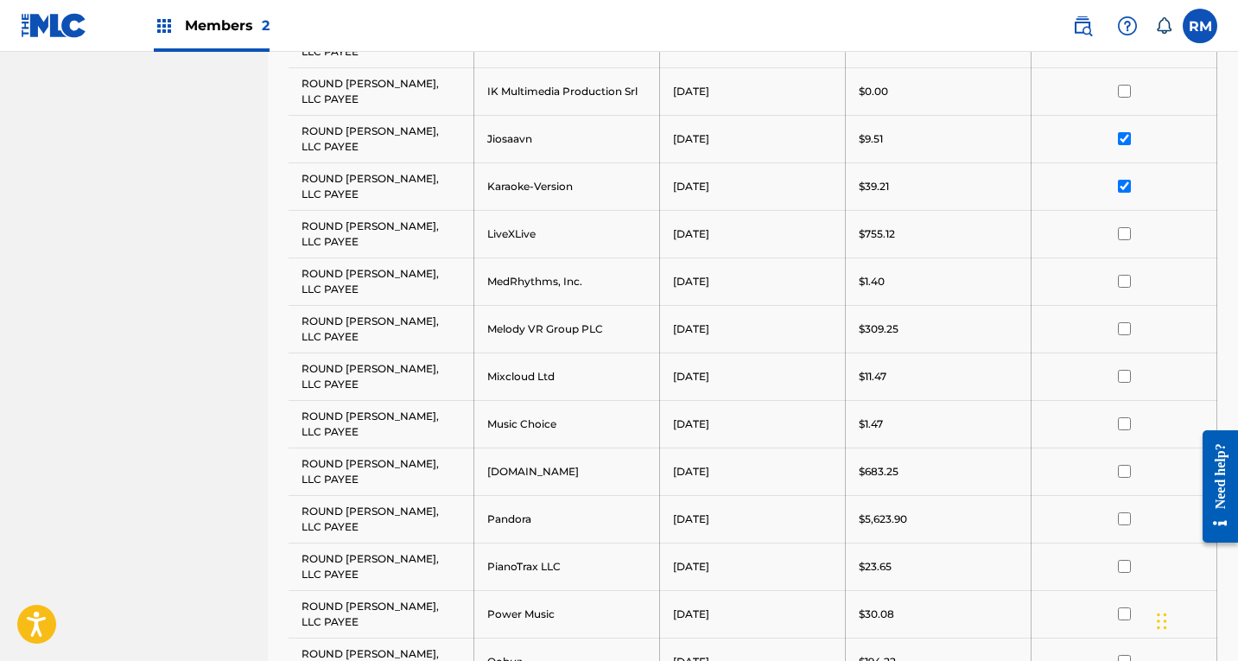
click at [1123, 237] on input "checkbox" at bounding box center [1124, 233] width 13 height 13
click at [1125, 283] on input "checkbox" at bounding box center [1124, 281] width 13 height 13
click at [1125, 331] on input "checkbox" at bounding box center [1124, 328] width 13 height 13
click at [1129, 383] on td at bounding box center [1125, 377] width 186 height 48
click at [1127, 372] on input "checkbox" at bounding box center [1124, 376] width 13 height 13
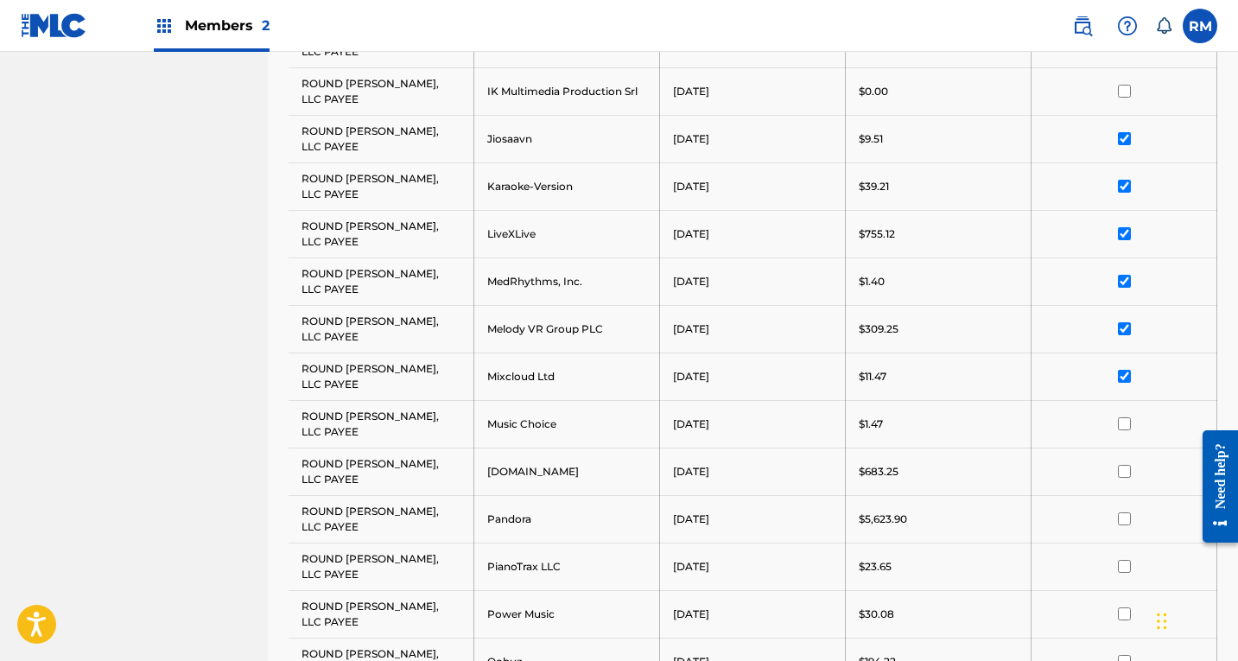
click at [1122, 426] on input "checkbox" at bounding box center [1124, 423] width 13 height 13
click at [1123, 465] on input "checkbox" at bounding box center [1124, 471] width 13 height 13
click at [1123, 518] on input "checkbox" at bounding box center [1124, 518] width 13 height 13
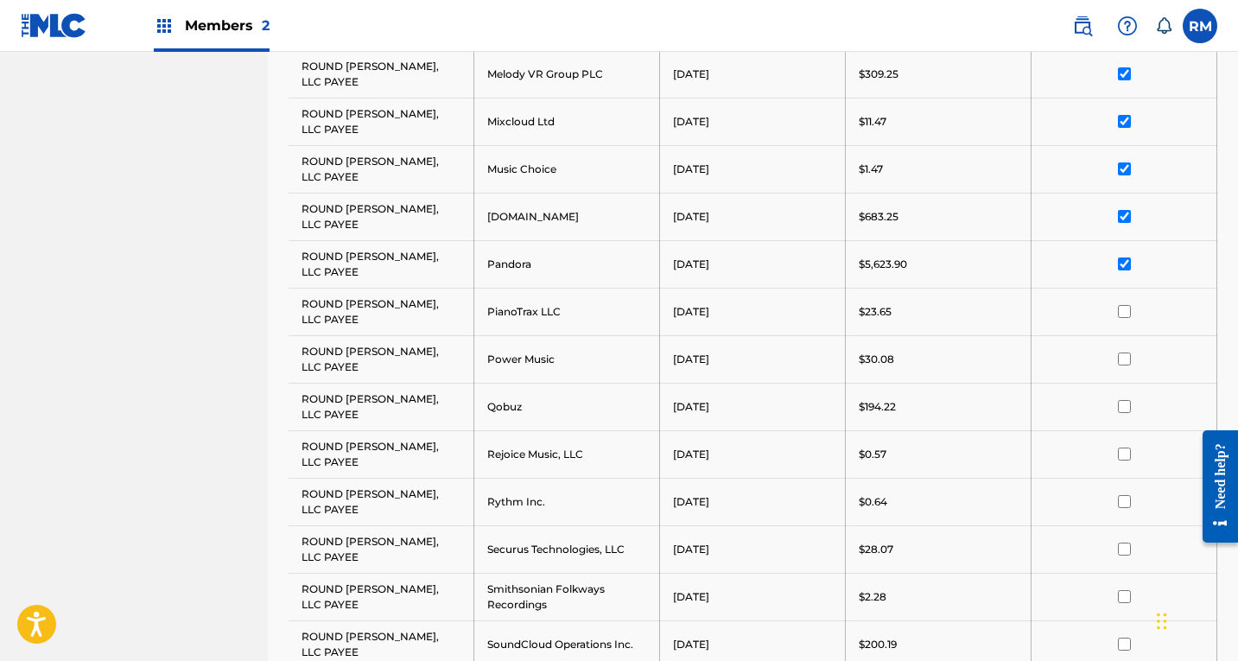
scroll to position [1498, 0]
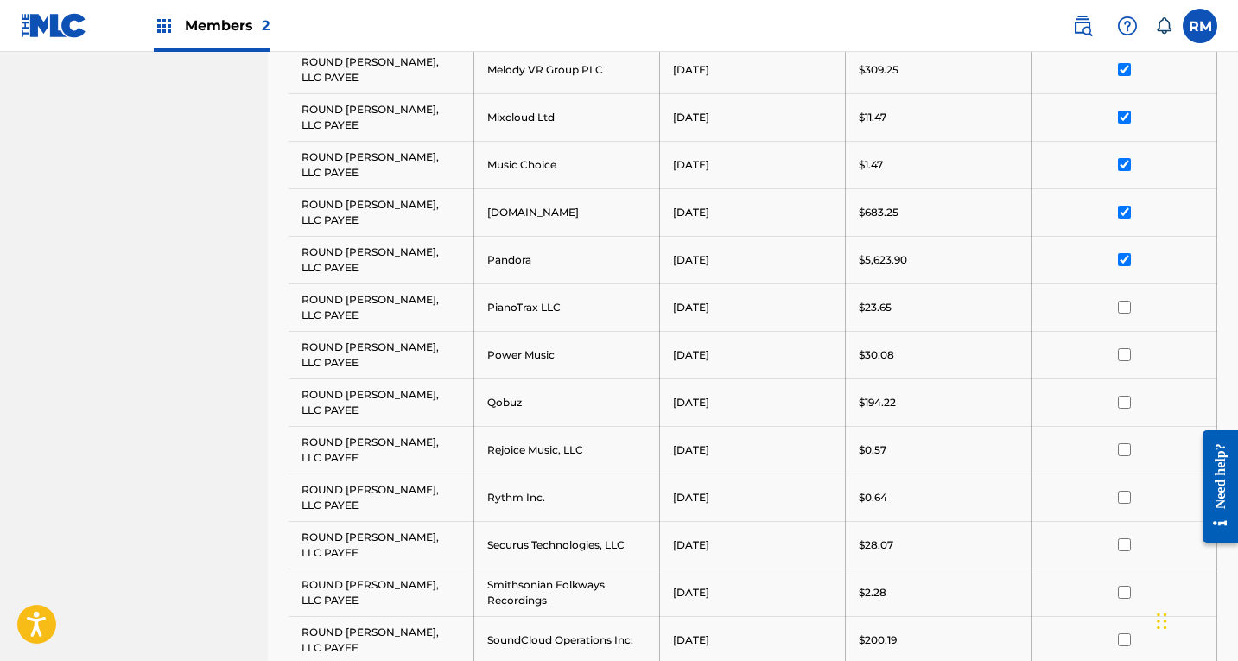
click at [1128, 311] on input "checkbox" at bounding box center [1124, 307] width 13 height 13
click at [1127, 356] on input "checkbox" at bounding box center [1124, 354] width 13 height 13
click at [1128, 403] on input "checkbox" at bounding box center [1124, 402] width 13 height 13
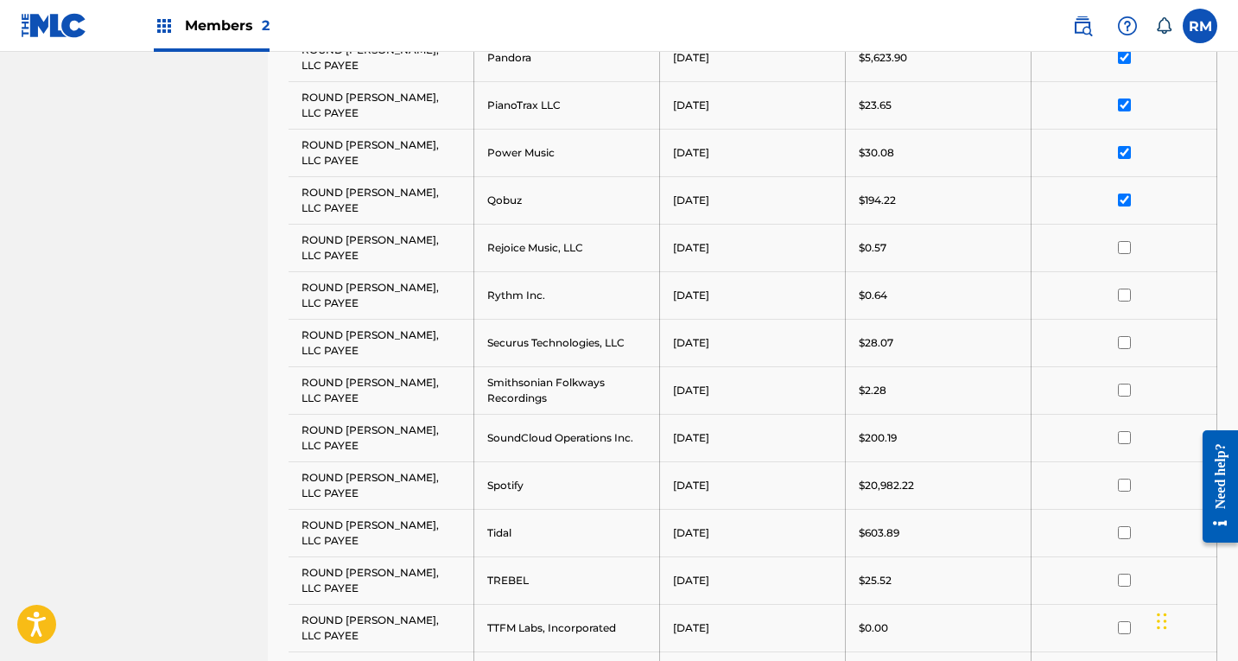
scroll to position [1757, 0]
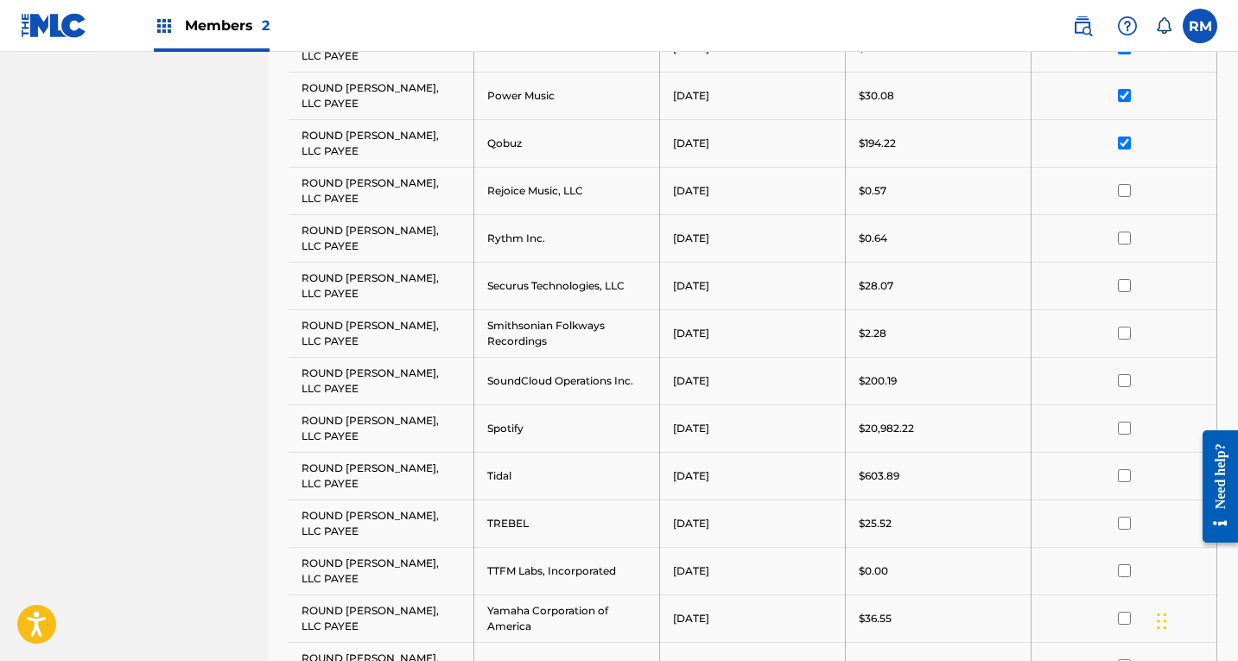
click at [1129, 194] on input "checkbox" at bounding box center [1124, 190] width 13 height 13
click at [1130, 234] on input "checkbox" at bounding box center [1124, 238] width 13 height 13
click at [1123, 285] on input "checkbox" at bounding box center [1124, 285] width 13 height 13
click at [1131, 329] on div at bounding box center [1124, 333] width 159 height 13
click at [1128, 330] on input "checkbox" at bounding box center [1124, 333] width 13 height 13
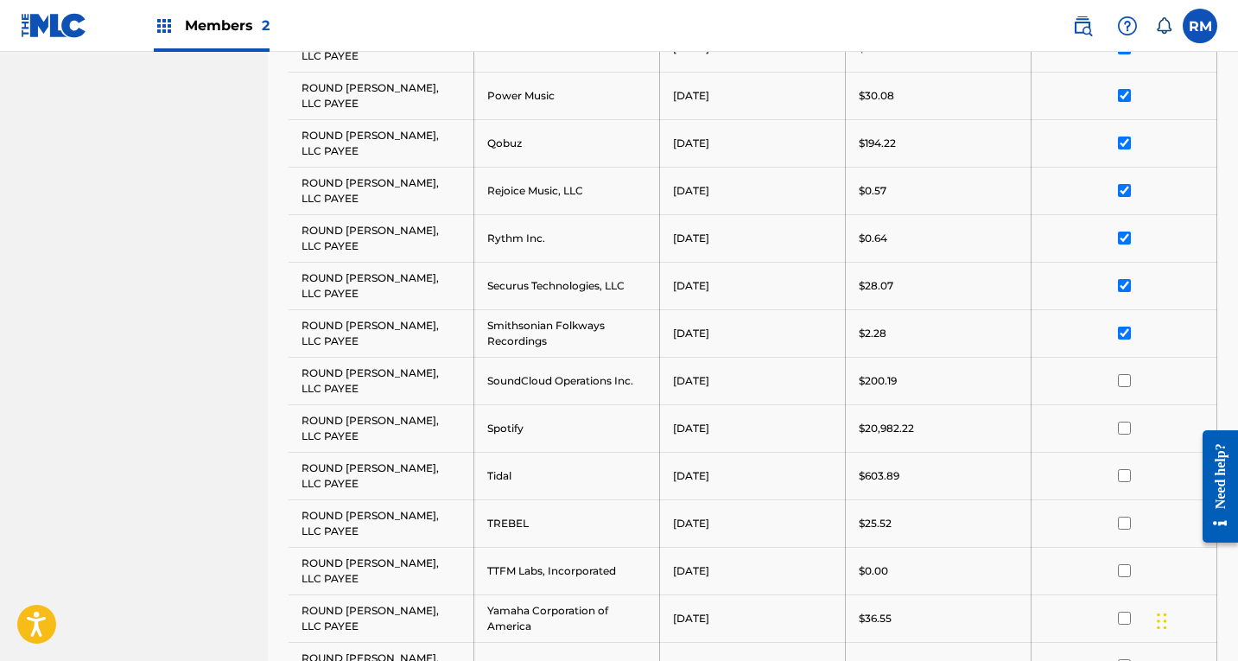
click at [1125, 387] on td at bounding box center [1125, 381] width 186 height 48
click at [1123, 377] on input "checkbox" at bounding box center [1124, 380] width 13 height 13
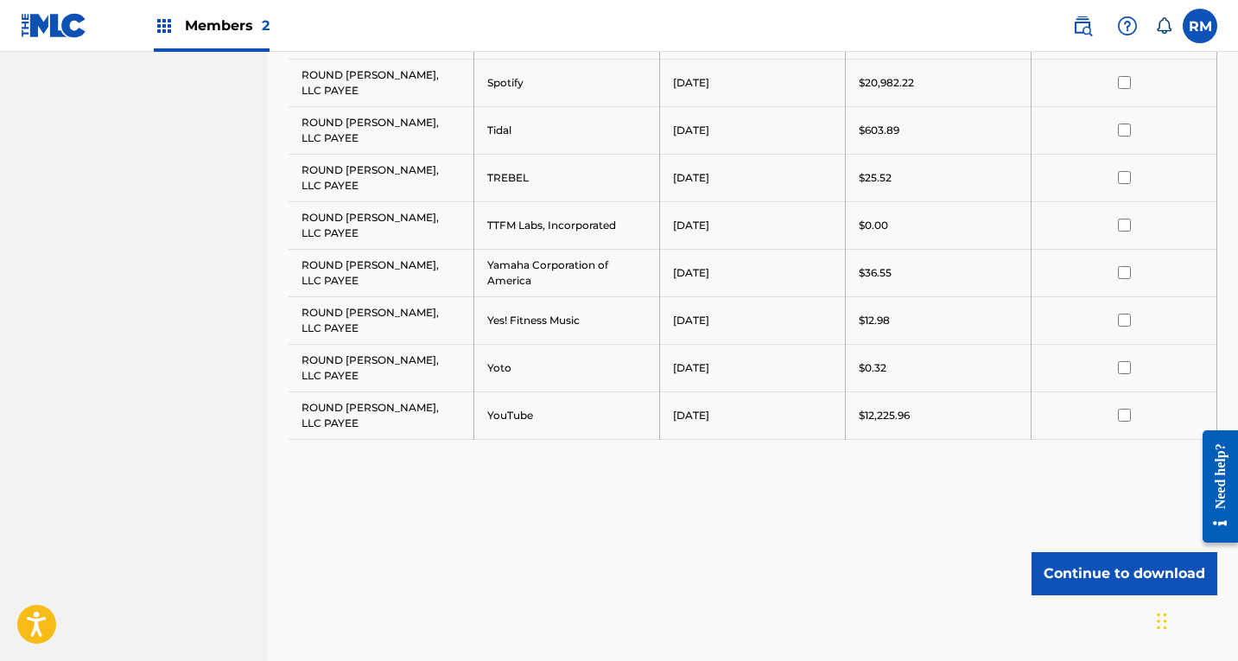
scroll to position [2016, 0]
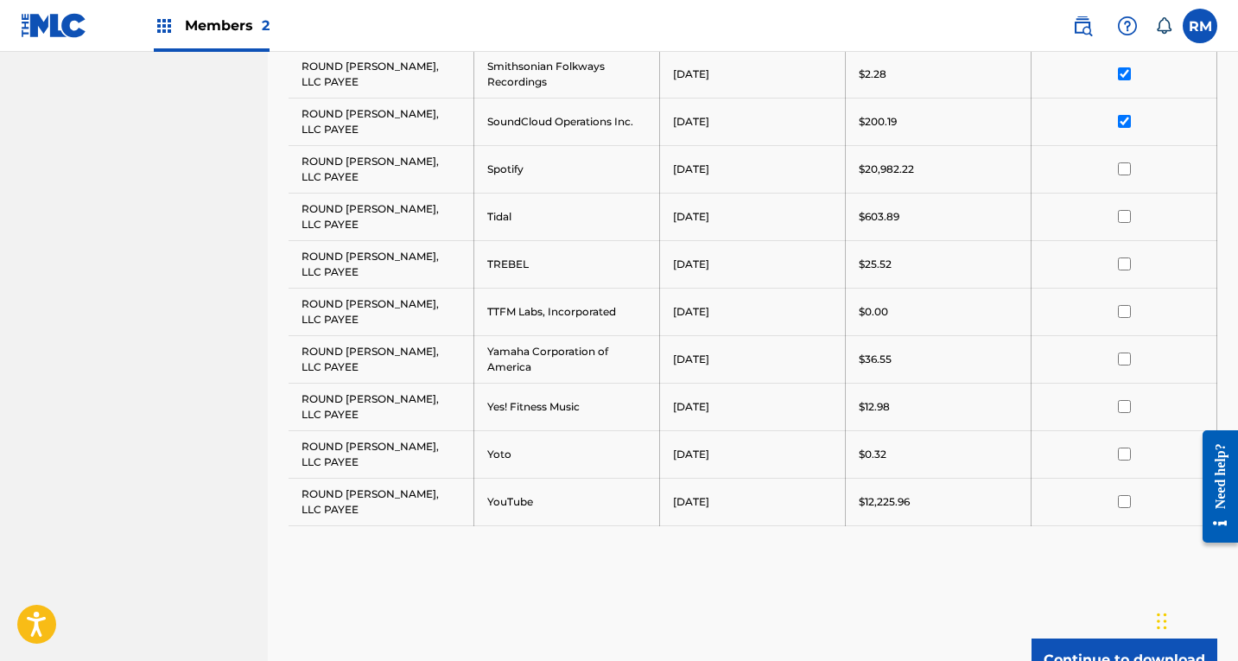
click at [1123, 172] on input "checkbox" at bounding box center [1124, 168] width 13 height 13
click at [1129, 218] on input "checkbox" at bounding box center [1124, 216] width 13 height 13
click at [1121, 258] on input "checkbox" at bounding box center [1124, 264] width 13 height 13
click at [1120, 315] on input "checkbox" at bounding box center [1124, 311] width 13 height 13
click at [1127, 360] on input "checkbox" at bounding box center [1124, 359] width 13 height 13
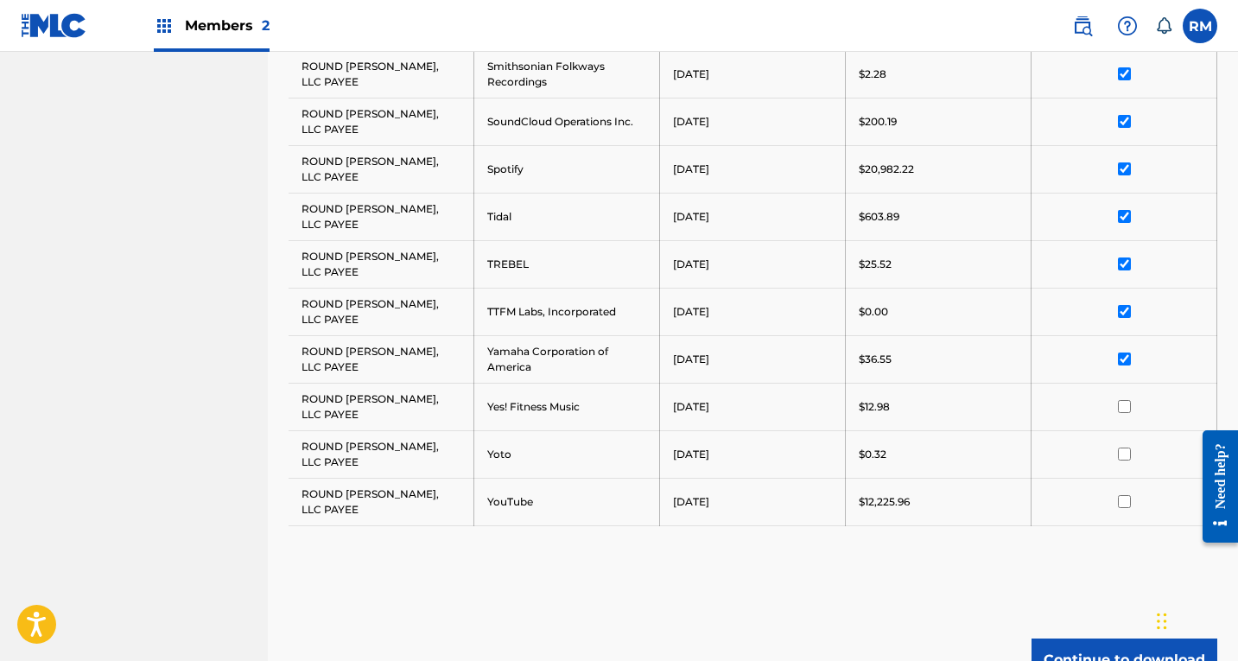
click at [1123, 413] on td at bounding box center [1125, 407] width 186 height 48
click at [1119, 402] on input "checkbox" at bounding box center [1124, 406] width 13 height 13
click at [1125, 459] on input "checkbox" at bounding box center [1124, 454] width 13 height 13
click at [1122, 506] on input "checkbox" at bounding box center [1124, 501] width 13 height 13
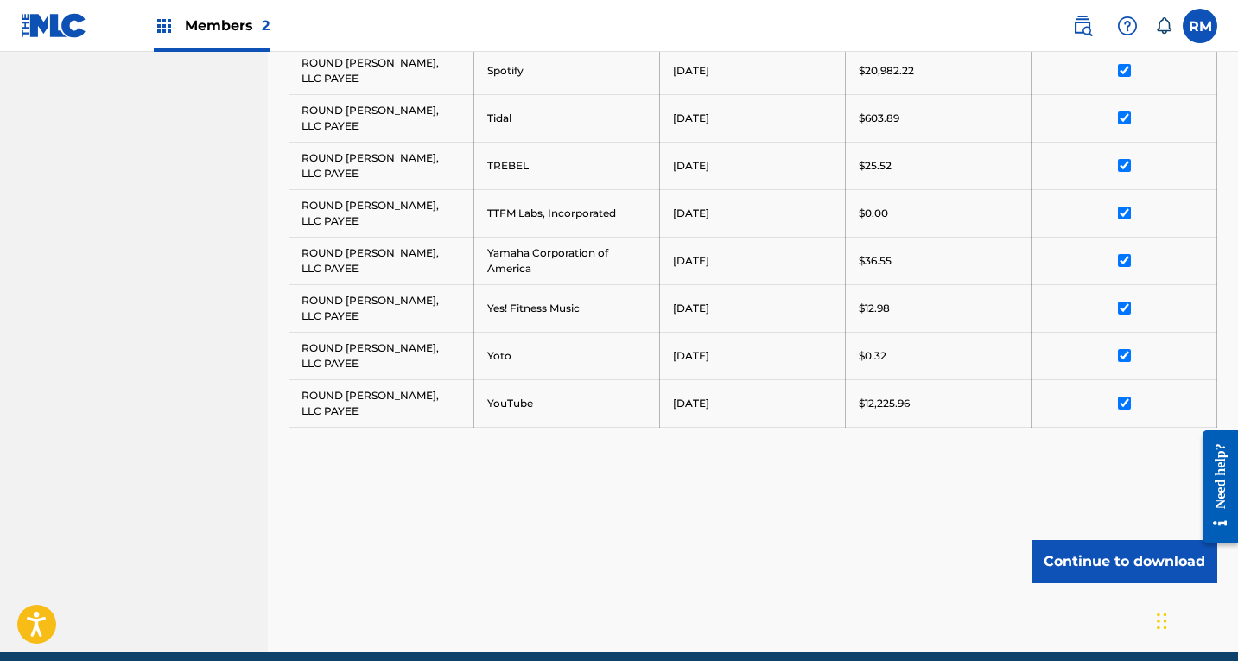
scroll to position [2189, 0]
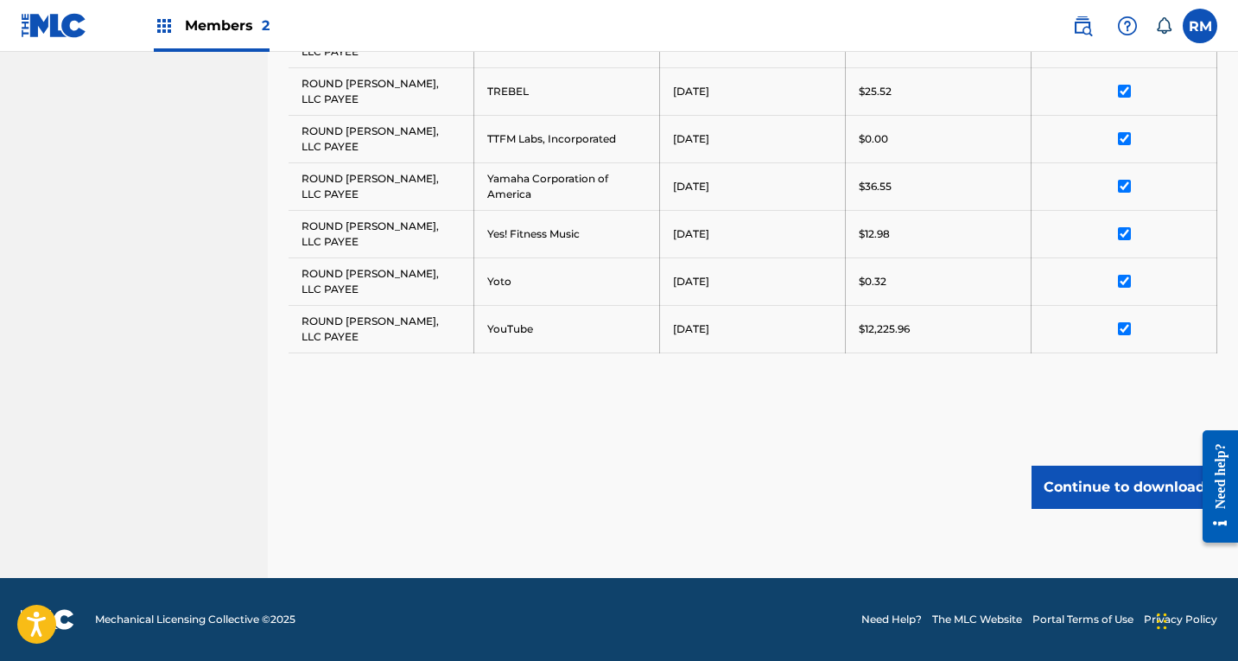
click at [1123, 499] on button "Continue to download" at bounding box center [1125, 487] width 186 height 43
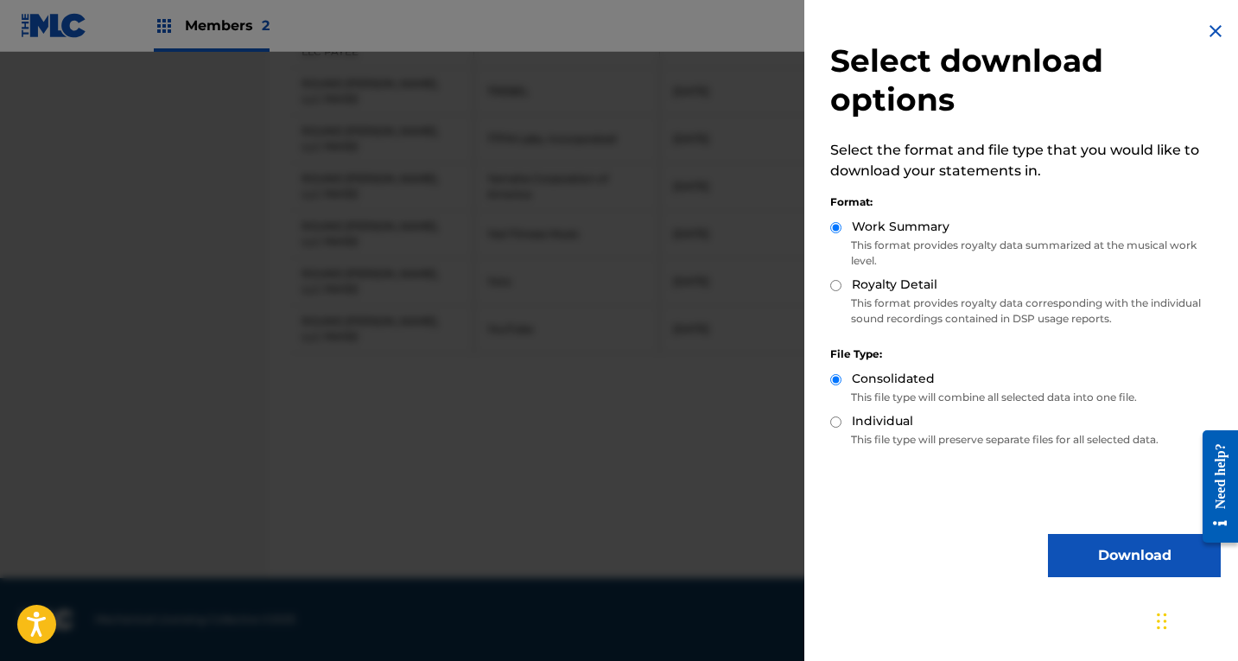
drag, startPoint x: 897, startPoint y: 294, endPoint x: 869, endPoint y: 301, distance: 29.3
click at [896, 295] on div "Royalty Detail" at bounding box center [1026, 286] width 391 height 20
click at [860, 296] on p "This format provides royalty data corresponding with the individual sound recor…" at bounding box center [1026, 311] width 391 height 31
click at [840, 290] on input "Royalty Detail" at bounding box center [836, 285] width 11 height 11
radio input "true"
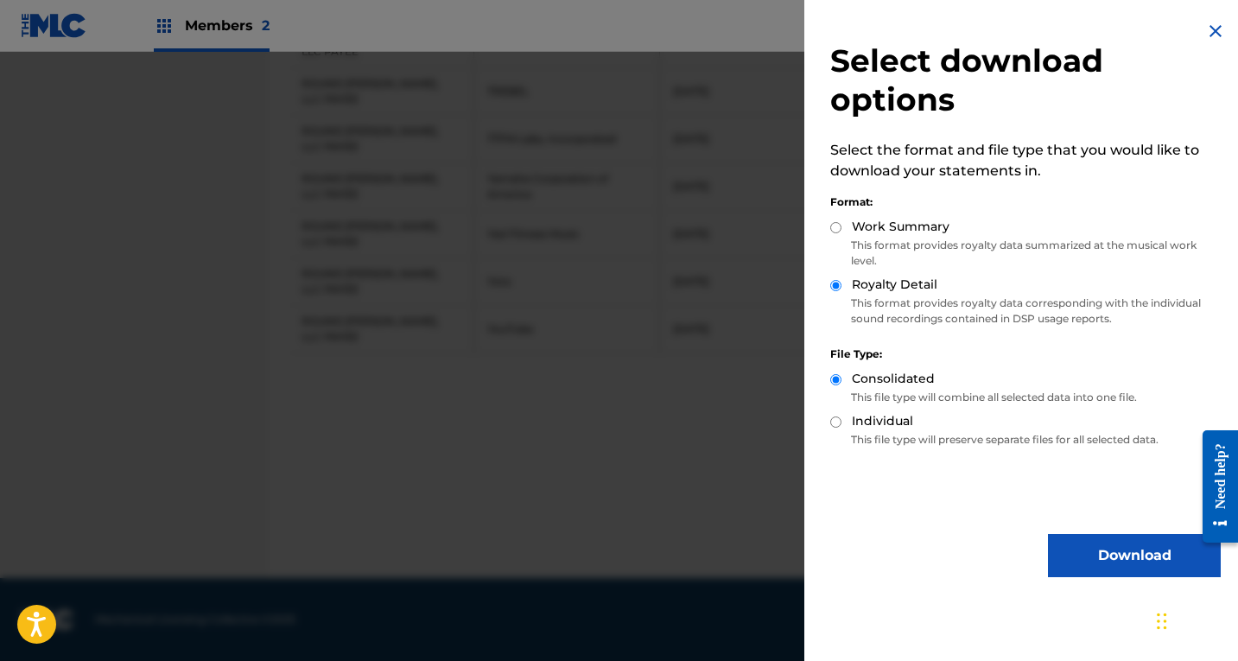
click at [1095, 560] on button "Download" at bounding box center [1134, 555] width 173 height 43
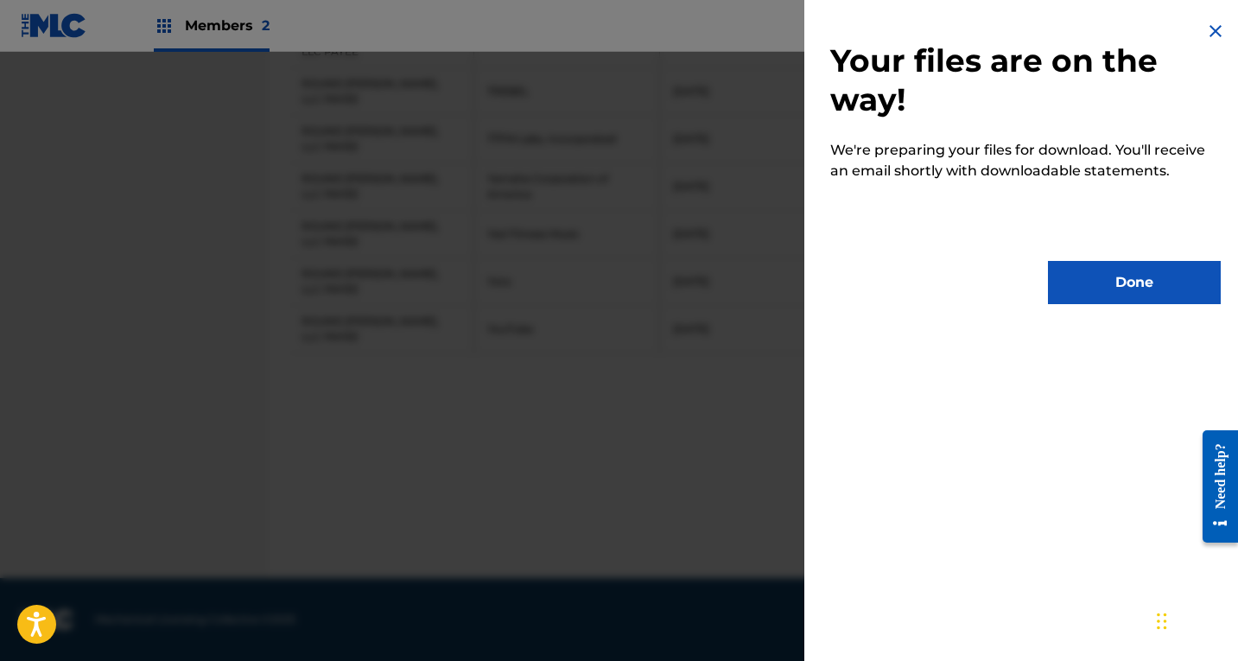
click at [1123, 293] on button "Done" at bounding box center [1134, 282] width 173 height 43
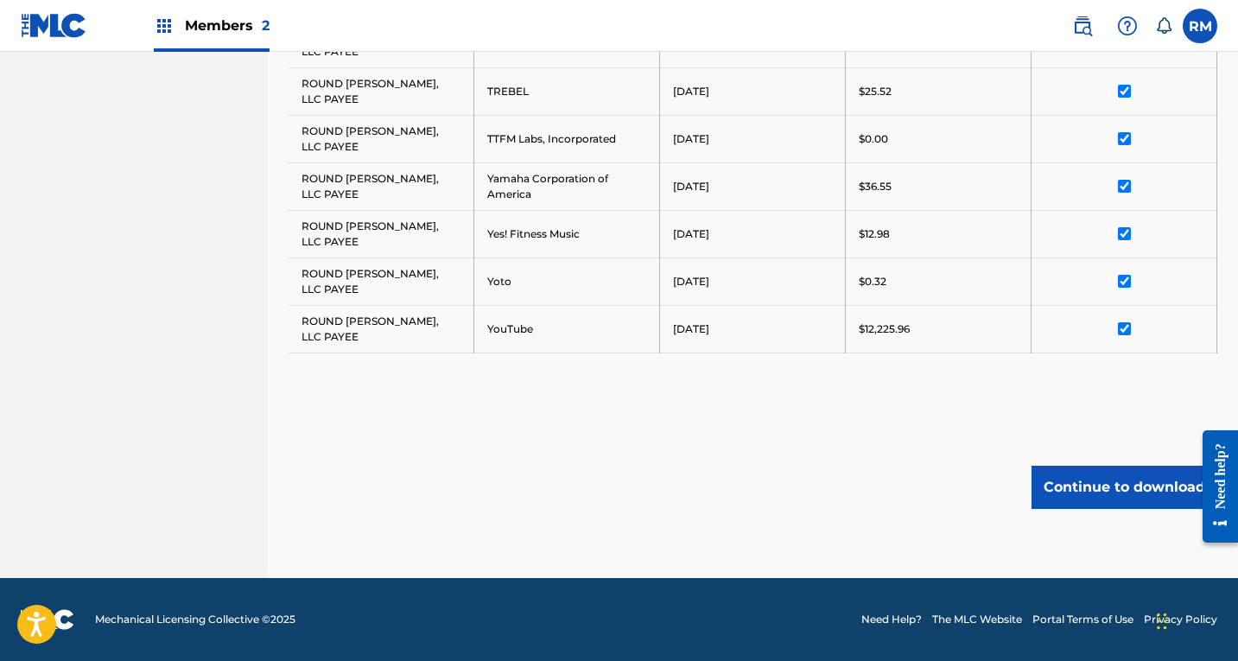
click at [1107, 489] on button "Continue to download" at bounding box center [1125, 487] width 186 height 43
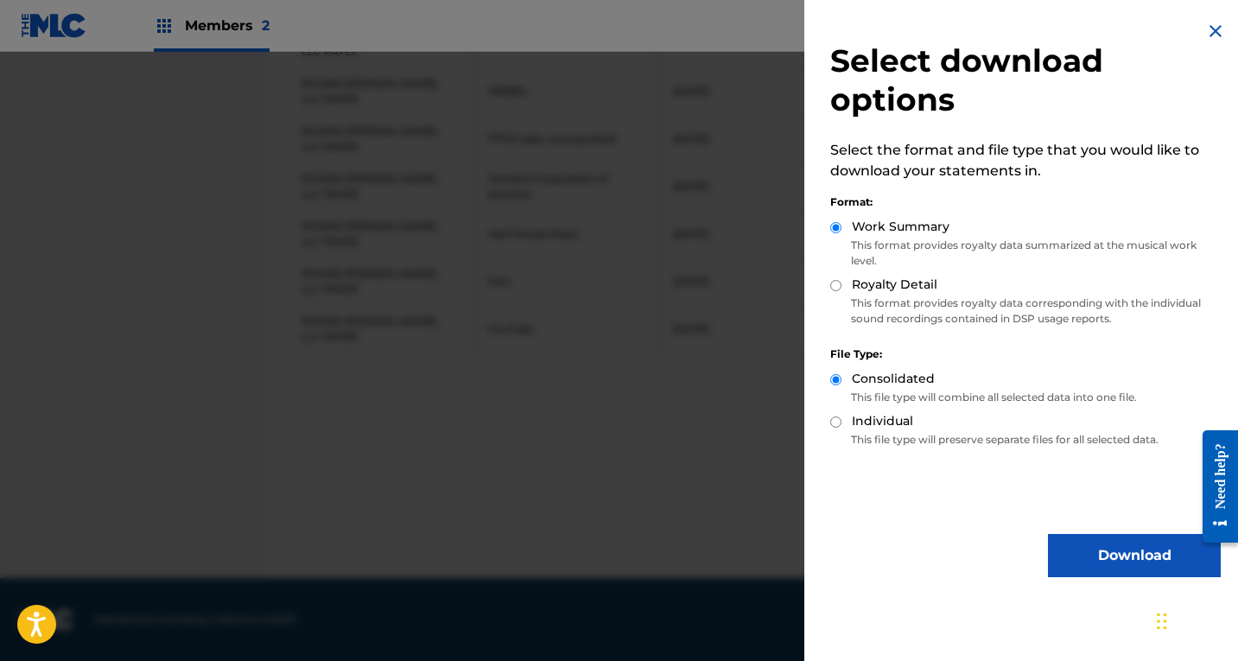
click at [844, 290] on div "Royalty Detail" at bounding box center [1026, 286] width 391 height 20
click at [844, 280] on div "Royalty Detail" at bounding box center [1026, 286] width 391 height 20
click at [836, 280] on input "Royalty Detail" at bounding box center [836, 285] width 11 height 11
radio input "true"
click at [1111, 558] on button "Download" at bounding box center [1134, 555] width 173 height 43
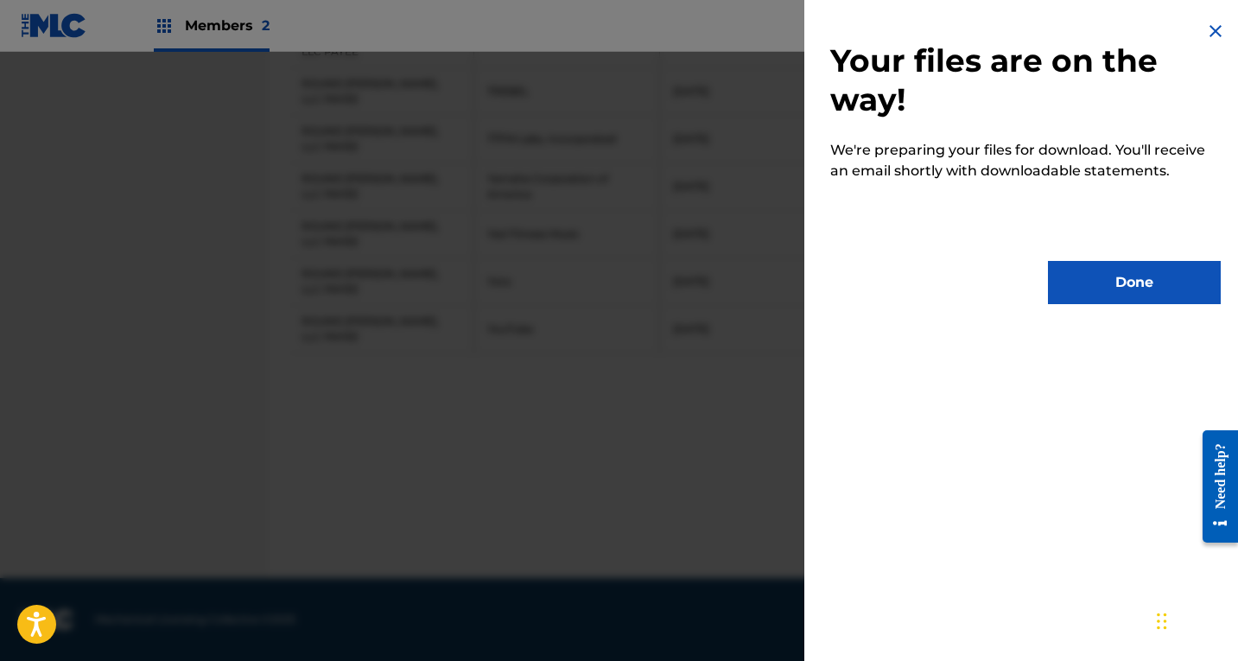
click at [1108, 286] on button "Done" at bounding box center [1134, 282] width 173 height 43
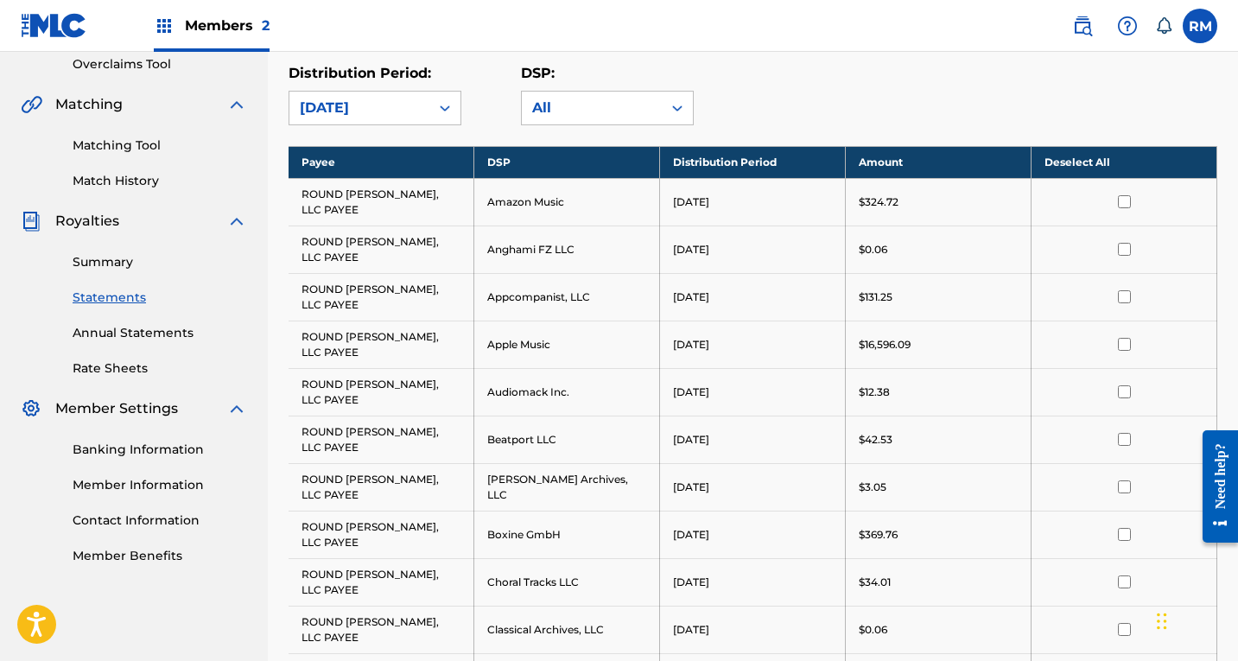
scroll to position [86, 0]
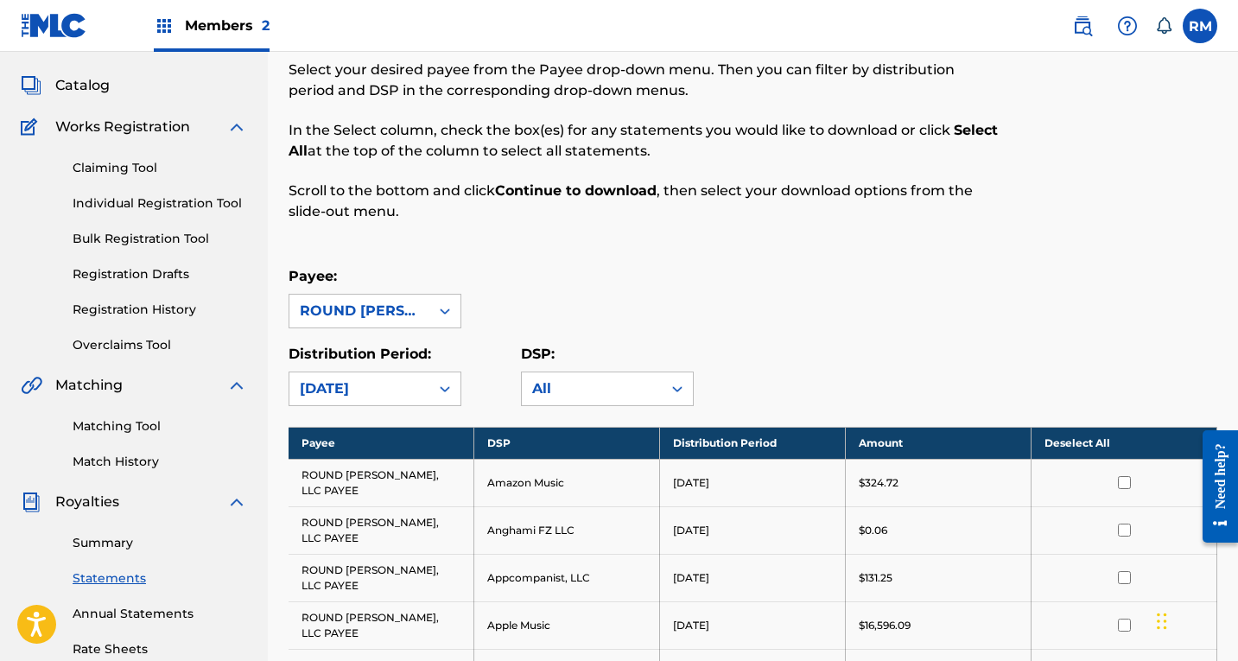
click at [754, 300] on div "Payee: ROUND [PERSON_NAME], LLC PAYEE" at bounding box center [753, 297] width 929 height 62
click at [1011, 350] on div "Distribution Period: [DATE] DSP: All" at bounding box center [753, 375] width 929 height 62
click at [1098, 449] on th "Deselect All" at bounding box center [1125, 443] width 186 height 32
click at [1079, 450] on th "Select All" at bounding box center [1125, 443] width 186 height 32
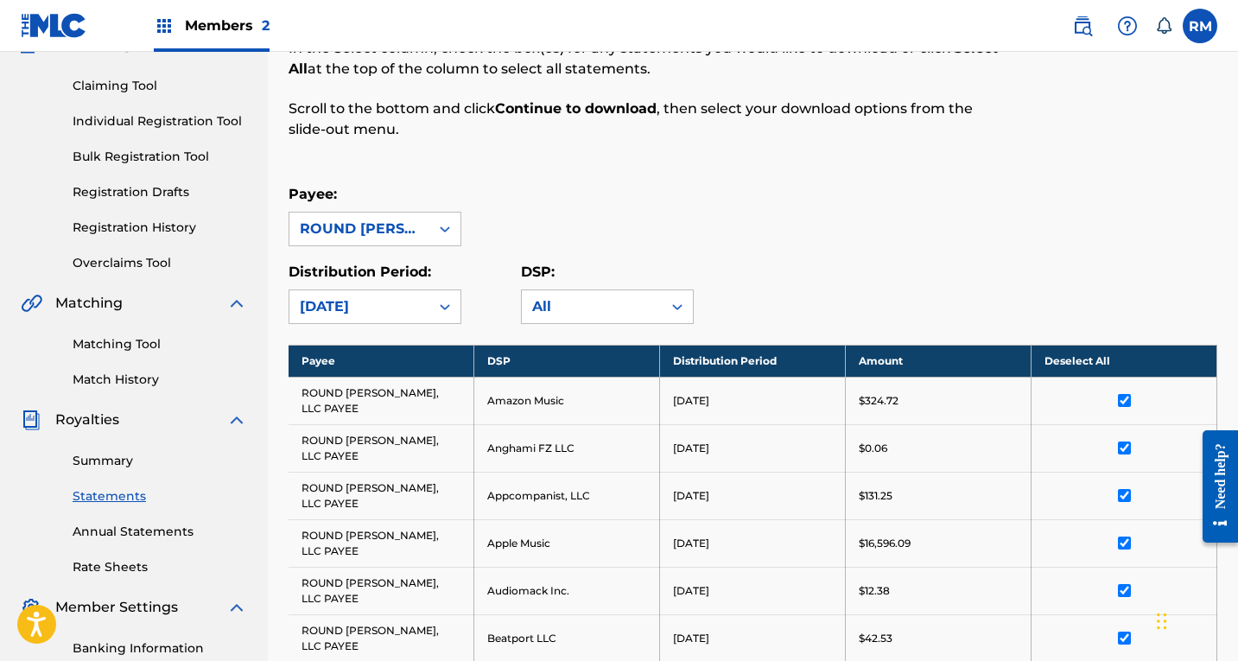
scroll to position [173, 0]
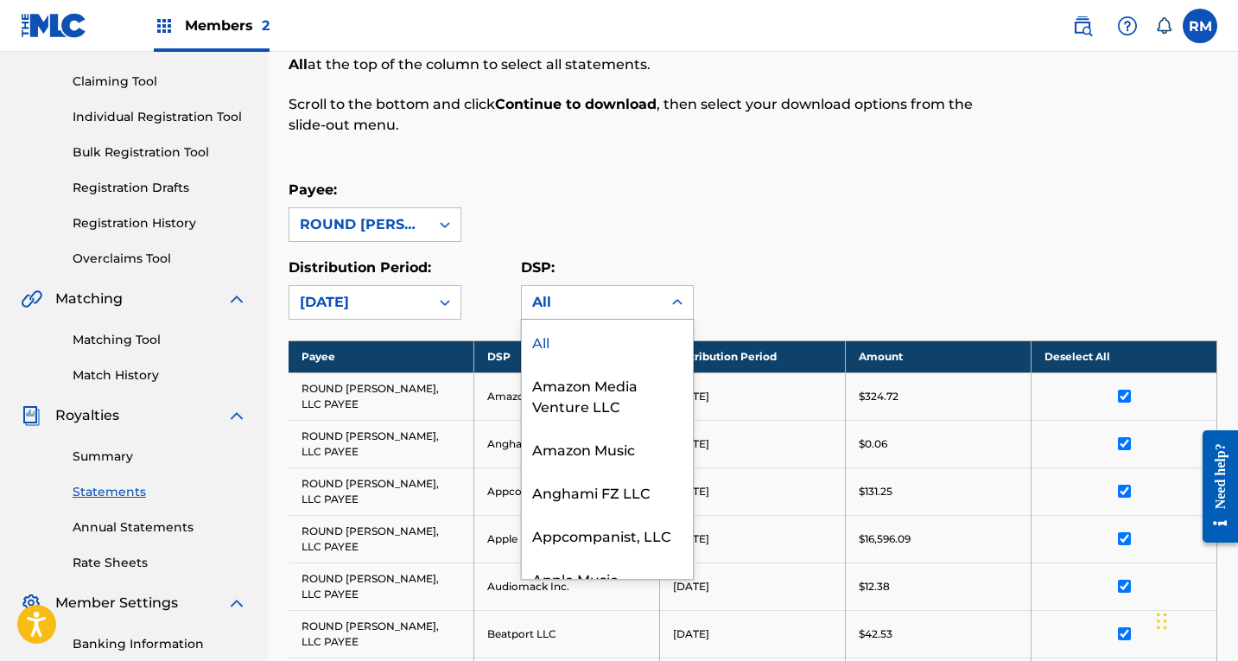
click at [634, 294] on div "All" at bounding box center [591, 302] width 119 height 21
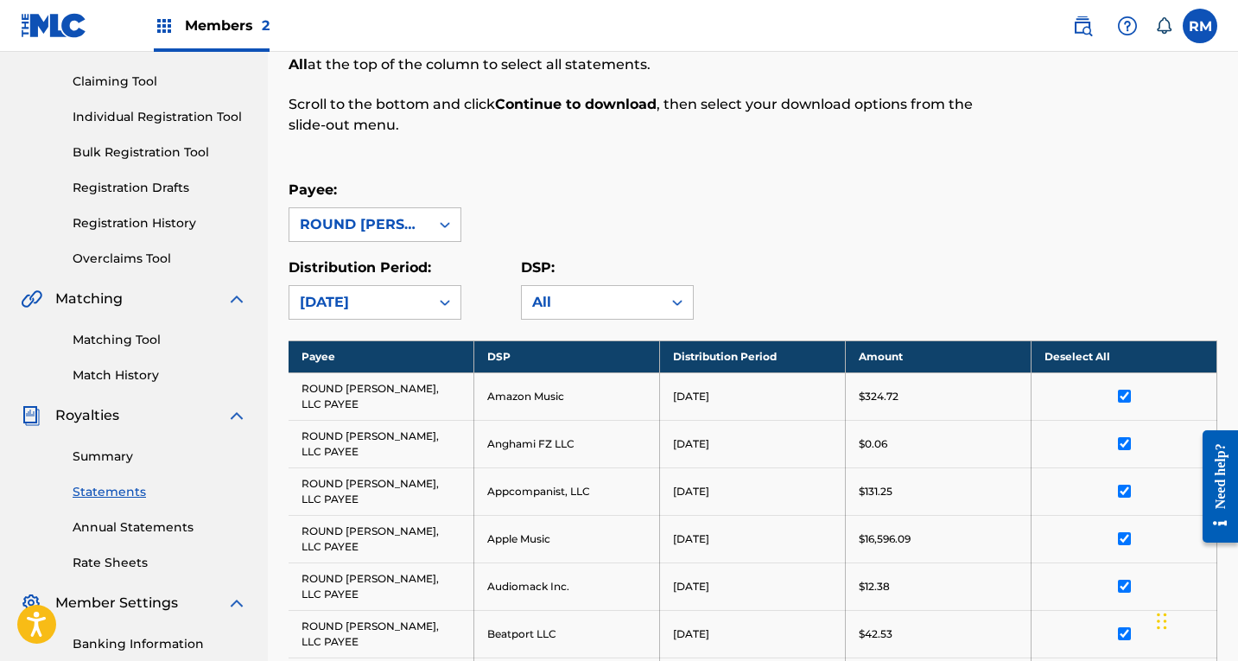
click at [918, 246] on div "Payee: ROUND [PERSON_NAME], LLC PAYEE Distribution Period: [DATE] DSP: All" at bounding box center [753, 250] width 929 height 140
click at [125, 461] on link "Summary" at bounding box center [160, 457] width 175 height 18
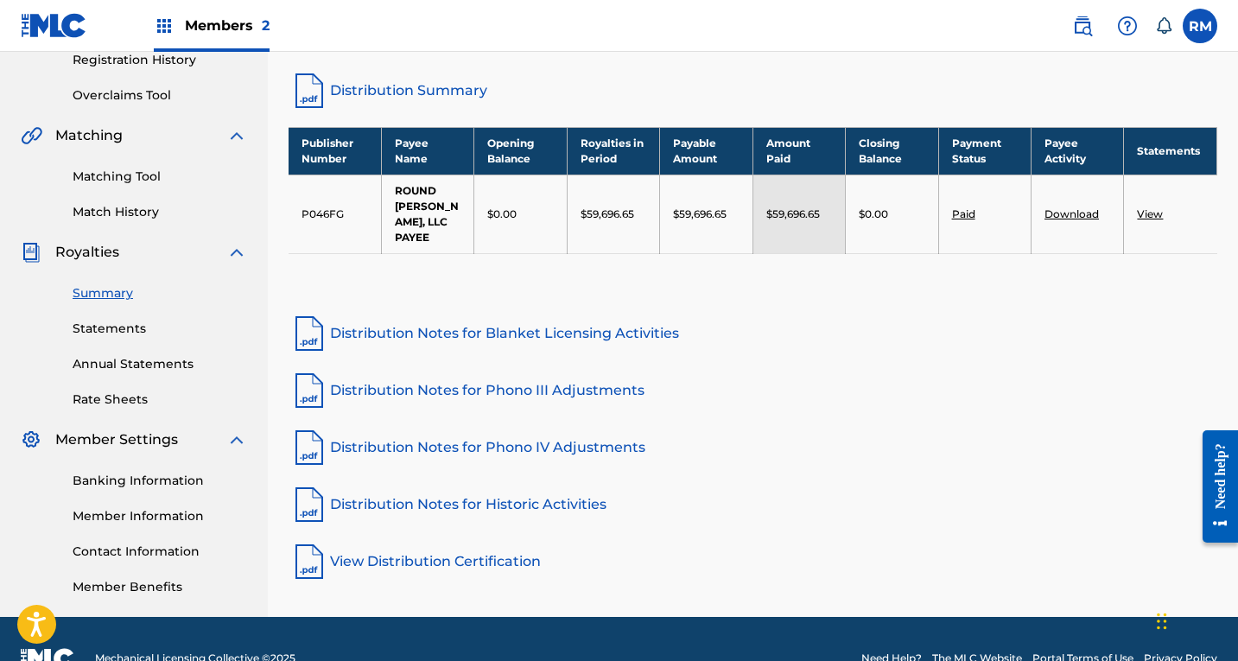
scroll to position [346, 0]
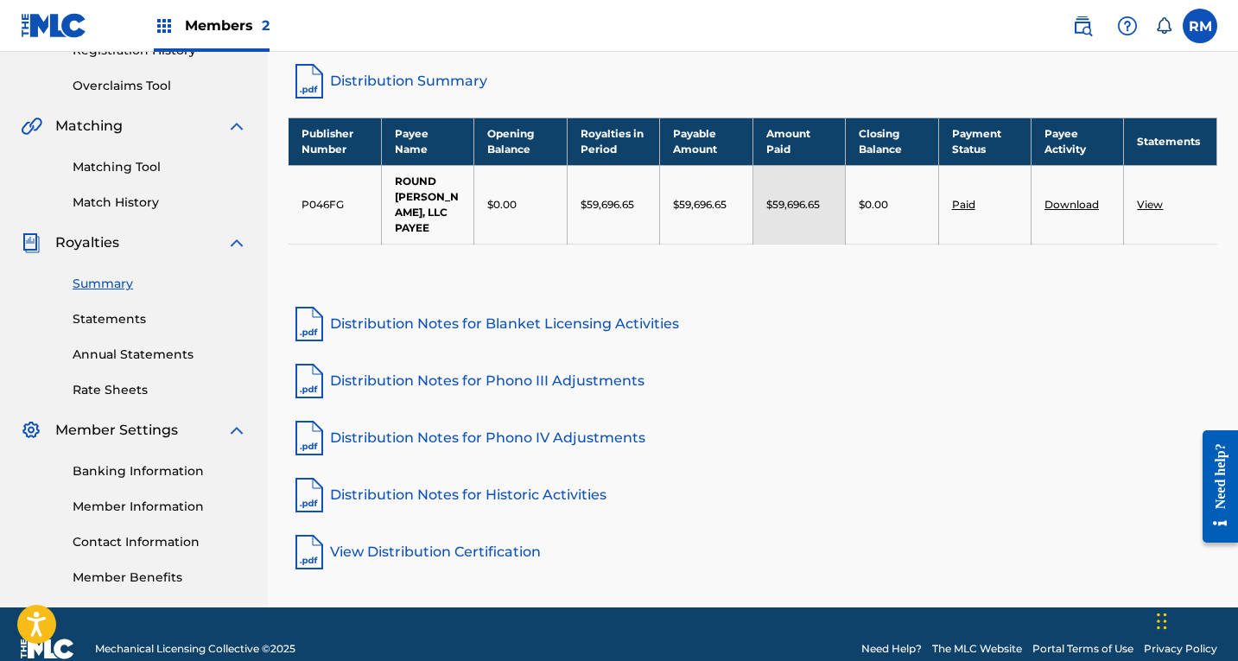
click at [1064, 206] on link "Download" at bounding box center [1072, 204] width 54 height 13
